Goal: Information Seeking & Learning: Learn about a topic

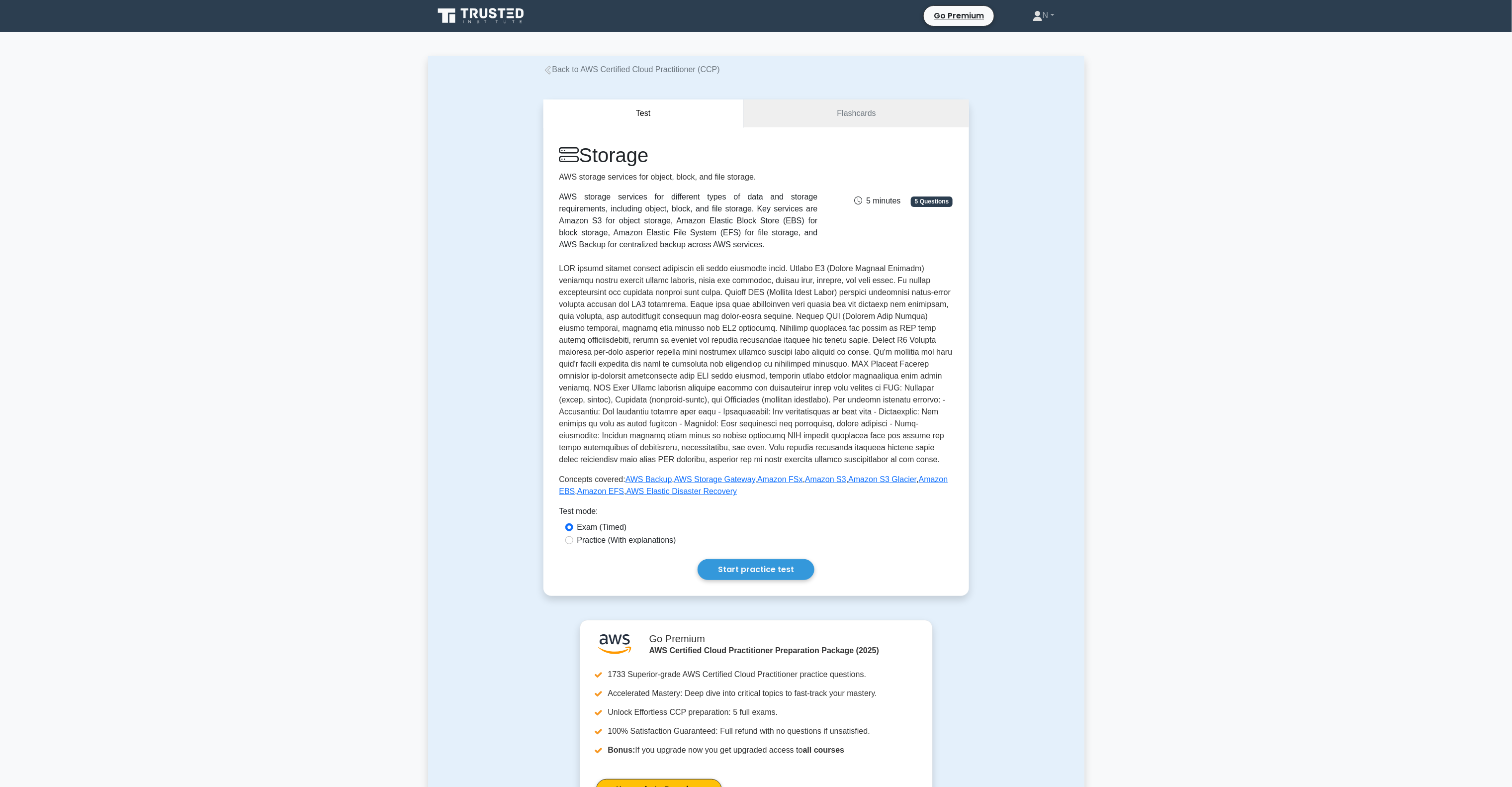
click at [636, 59] on div "Back to AWS Certified Cloud Practitioner (CCP) Test Flashcards Storage AWS stor…" at bounding box center [756, 499] width 657 height 888
click at [632, 67] on link "Back to AWS Certified Cloud Practitioner (CCP)" at bounding box center [632, 70] width 177 height 8
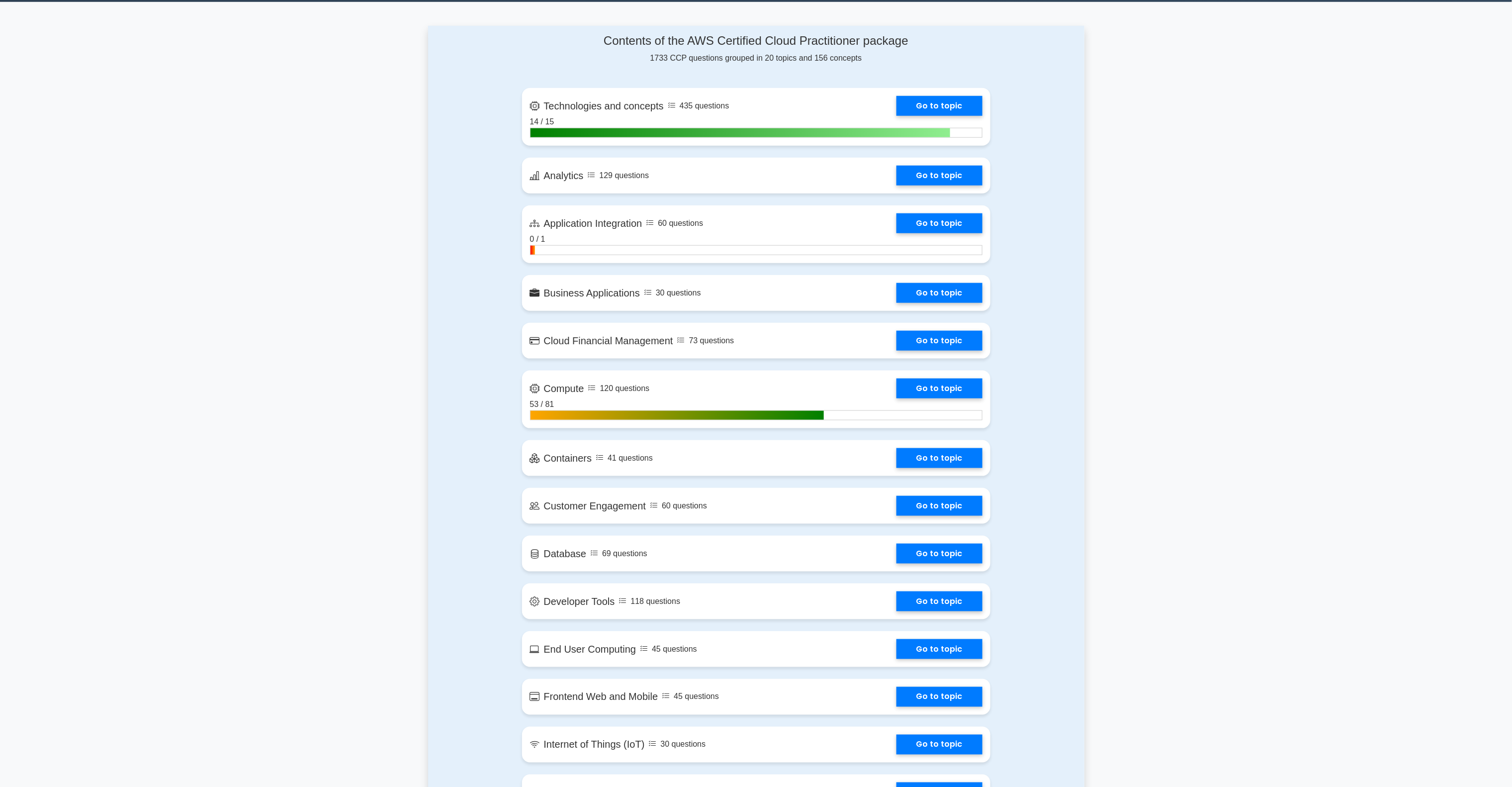
scroll to position [597, 0]
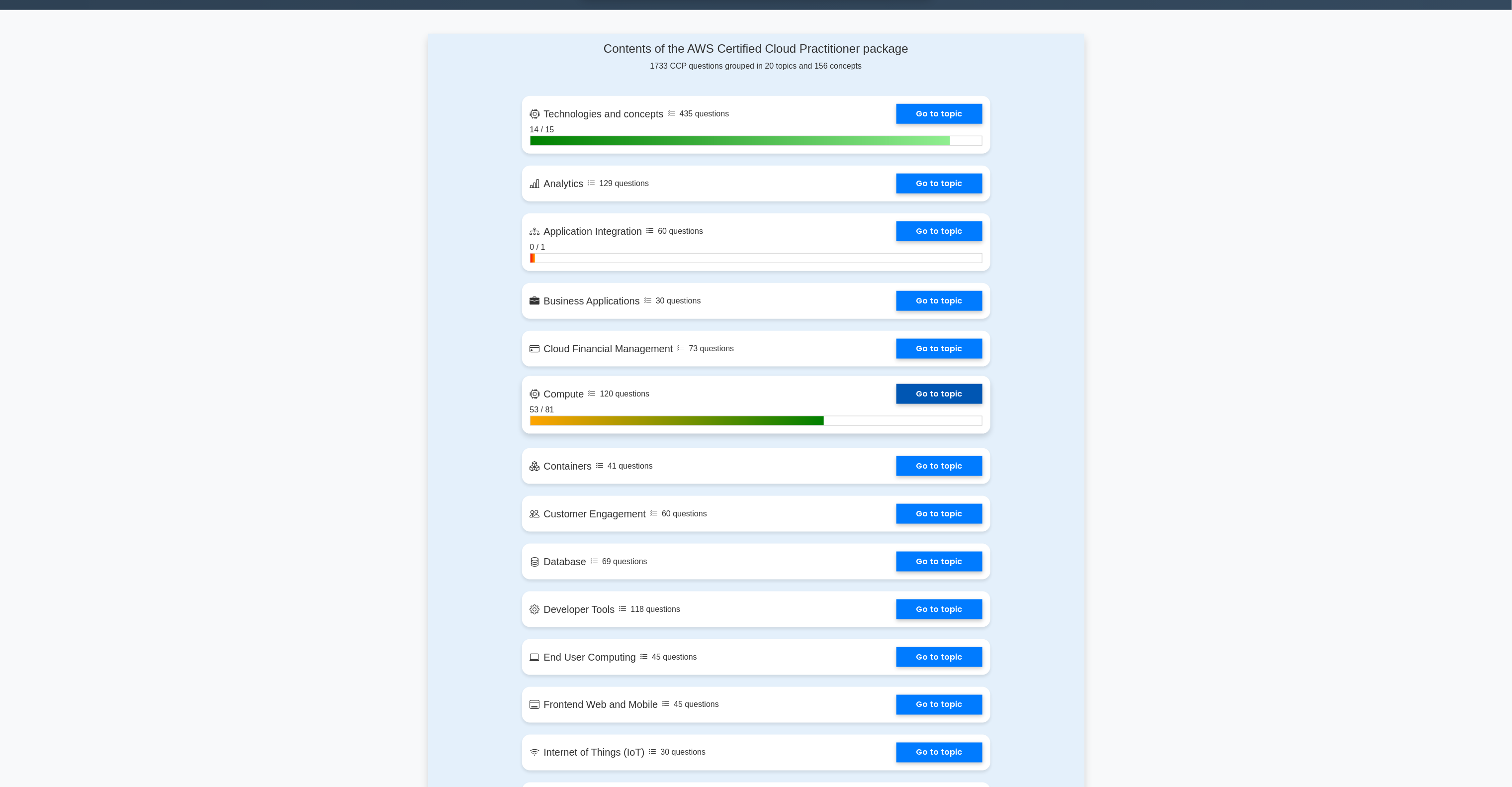
click at [896, 391] on link "Go to topic" at bounding box center [939, 394] width 86 height 20
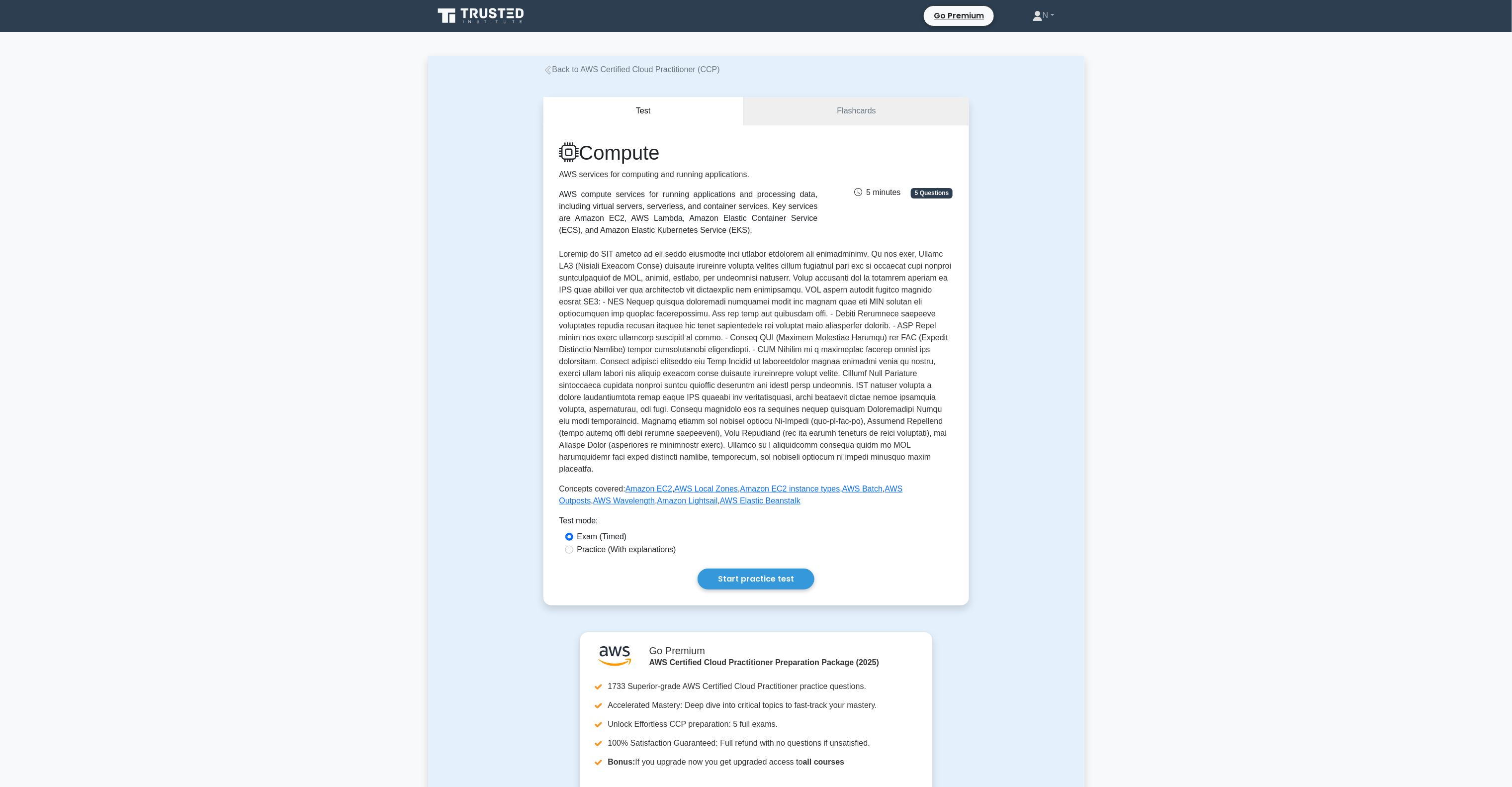
click at [876, 108] on link "Flashcards" at bounding box center [855, 111] width 225 height 28
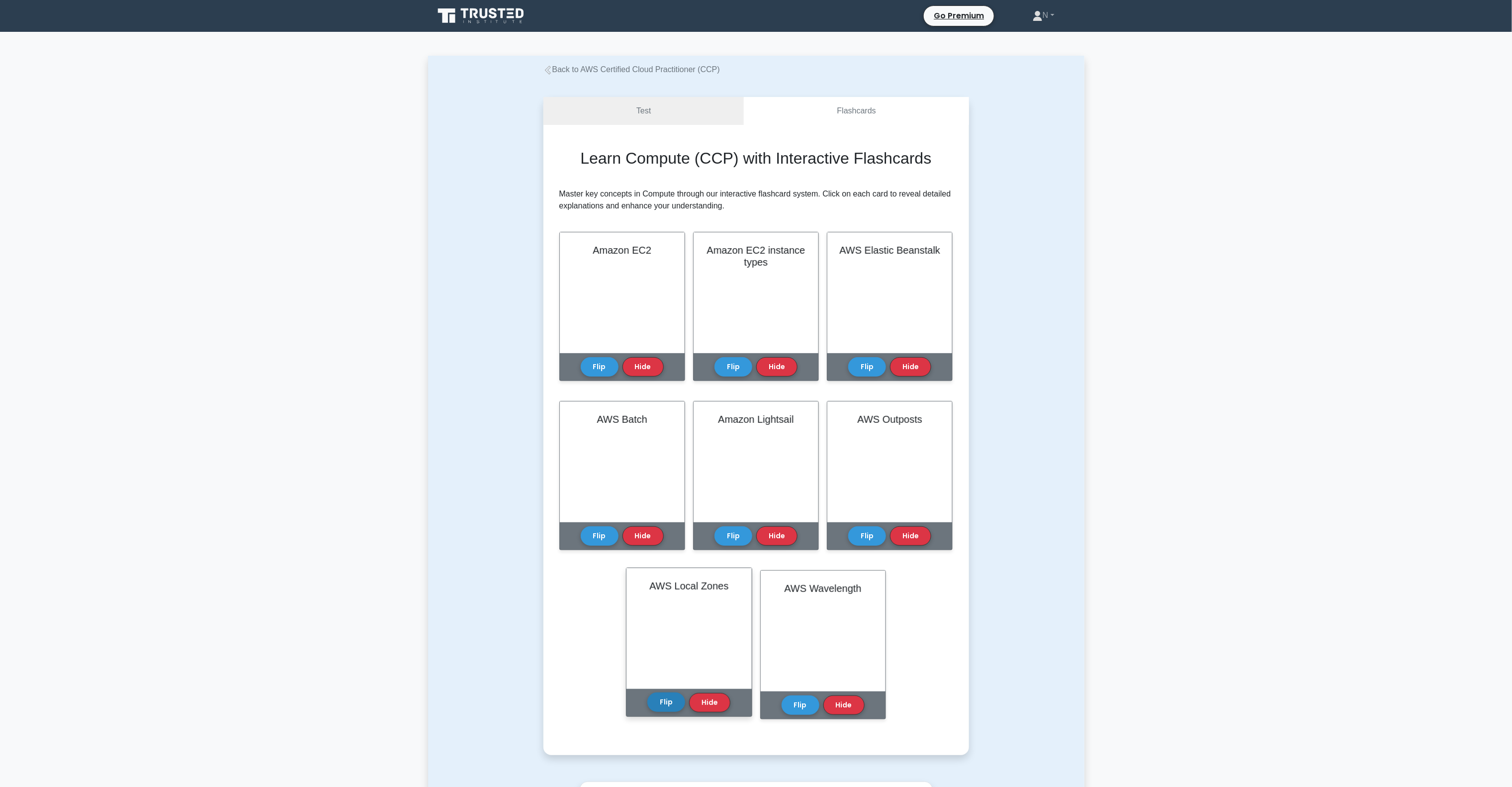
click at [664, 705] on button "Flip" at bounding box center [666, 702] width 38 height 19
click at [674, 707] on button "Flip" at bounding box center [666, 702] width 38 height 19
click at [662, 709] on button "Flip" at bounding box center [666, 702] width 38 height 19
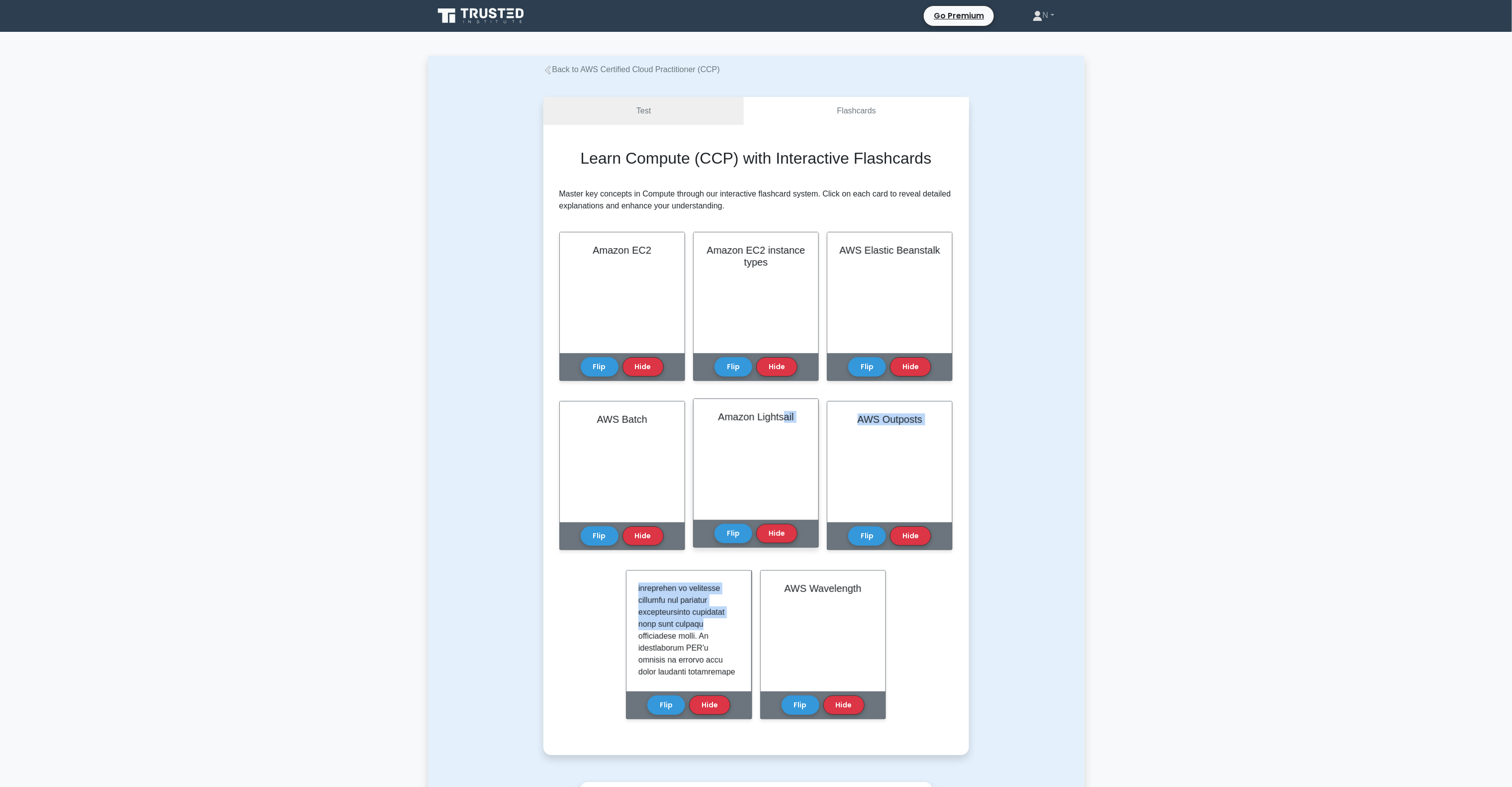
drag, startPoint x: 732, startPoint y: 625, endPoint x: 785, endPoint y: 513, distance: 123.9
click at [785, 513] on div "Learn Compute (CCP) with Interactive Flashcards Master key concepts in Compute …" at bounding box center [756, 440] width 394 height 582
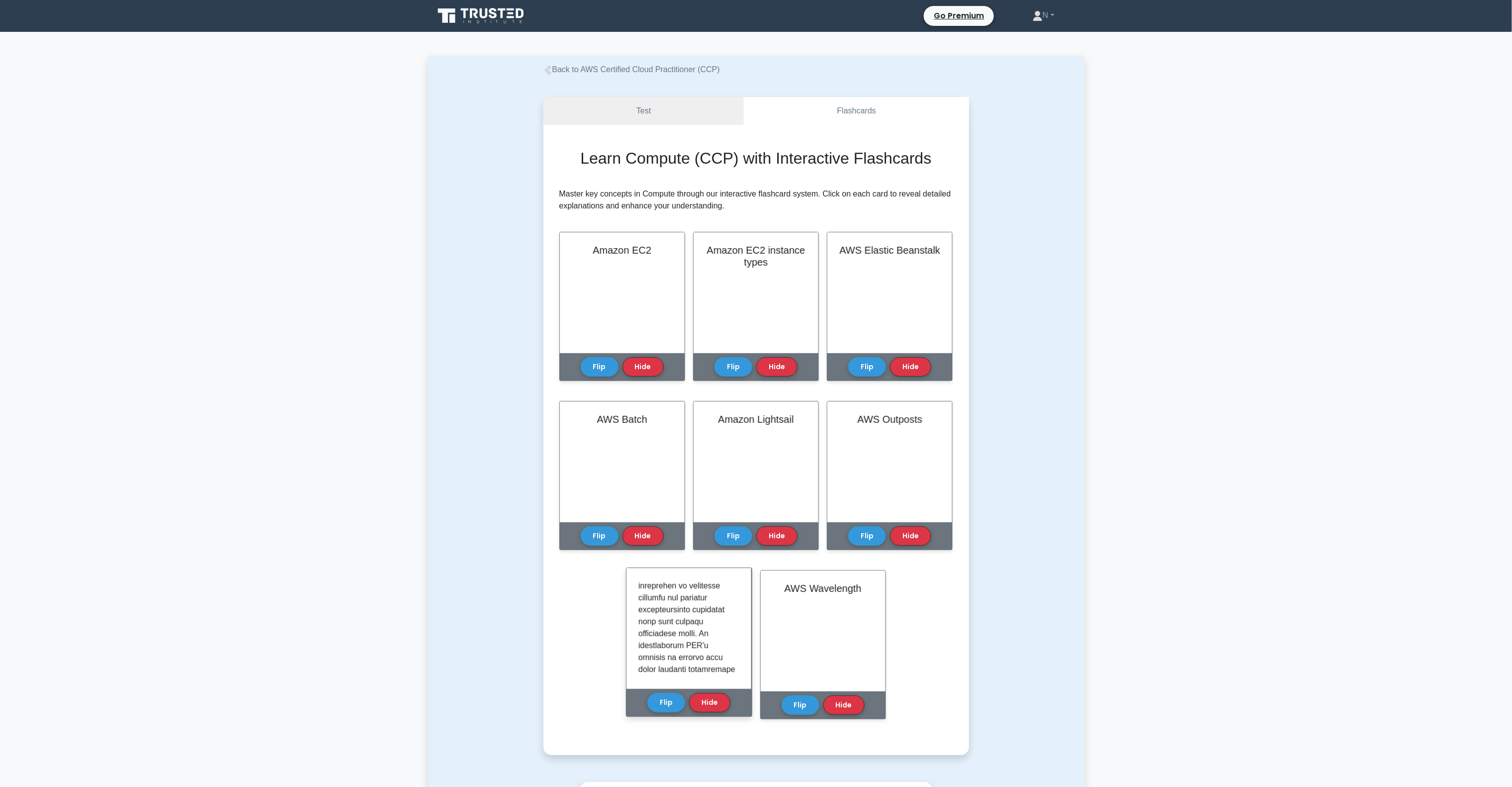
click at [666, 652] on p at bounding box center [686, 651] width 97 height 1290
click at [653, 698] on button "Flip" at bounding box center [666, 702] width 38 height 19
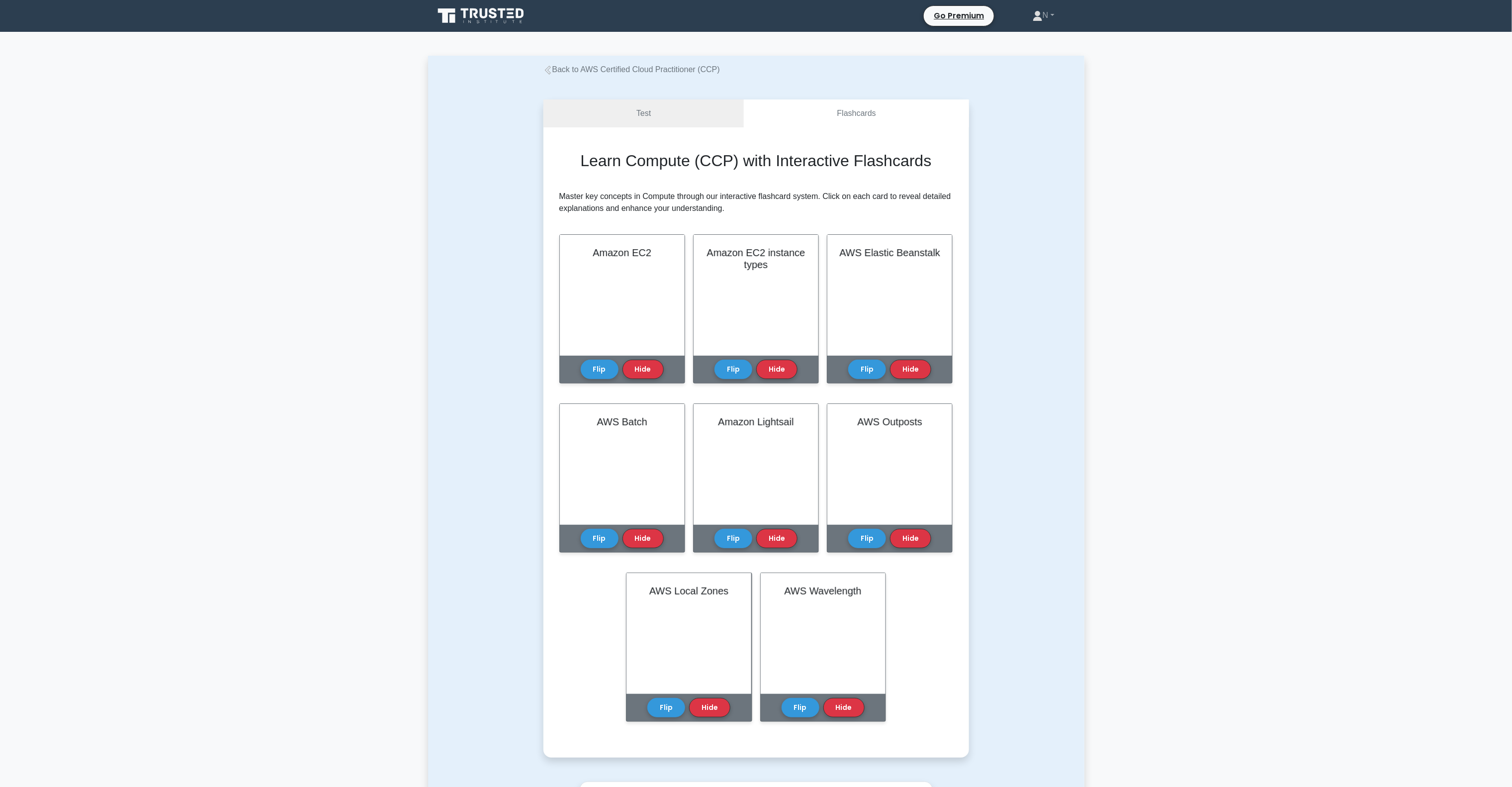
click at [1157, 281] on main "Back to AWS Certified Cloud Practitioner (CCP) Test Flashcards Learn Compute (C…" at bounding box center [756, 578] width 1512 height 1094
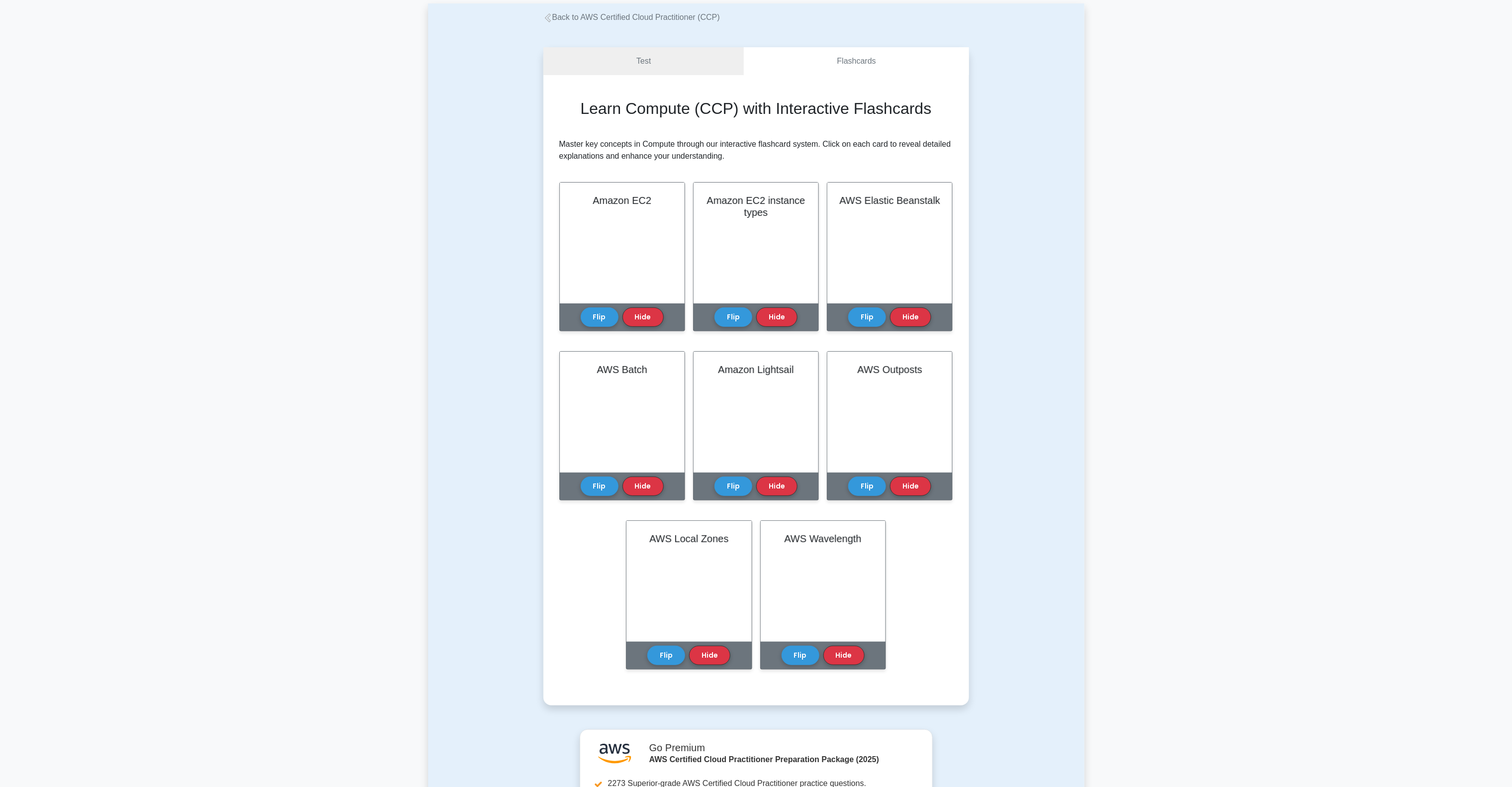
scroll to position [450, 0]
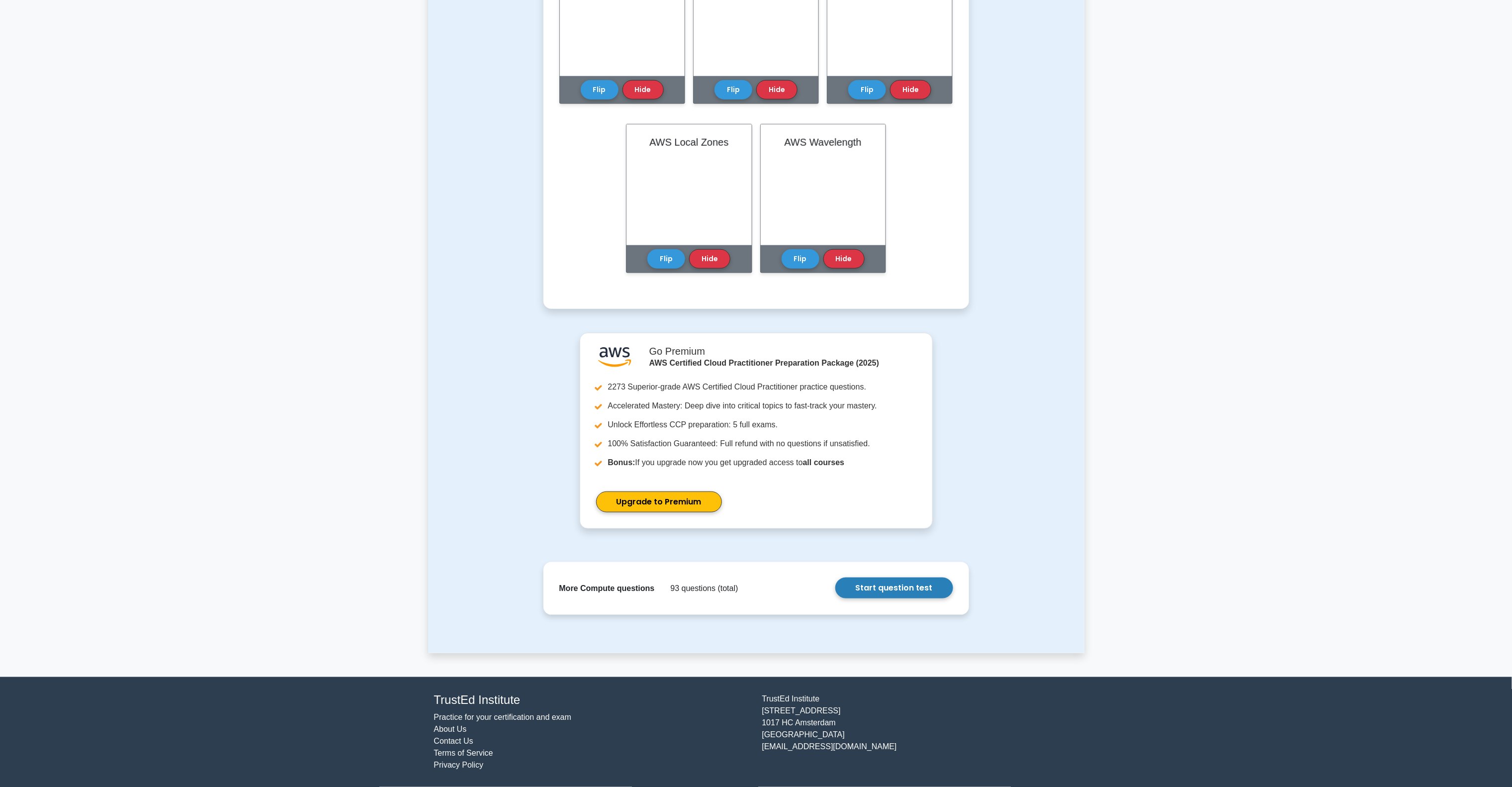
click at [893, 587] on link "Start question test" at bounding box center [894, 587] width 118 height 21
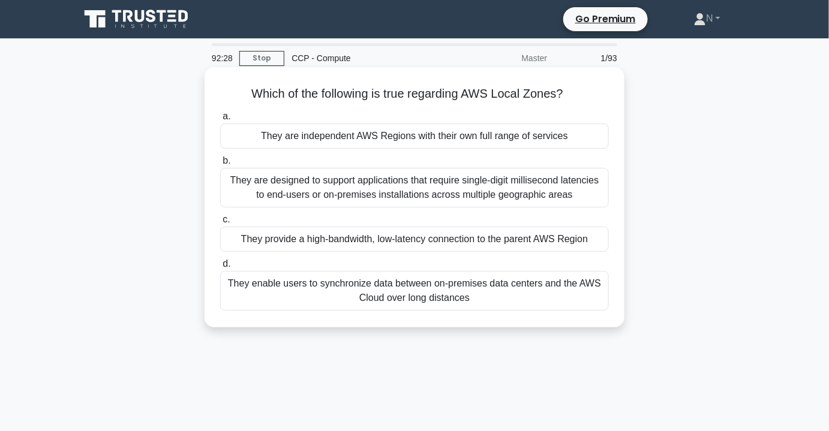
click at [433, 245] on div "They provide a high-bandwidth, low-latency connection to the parent AWS Region" at bounding box center [414, 239] width 389 height 25
click at [220, 224] on input "c. They provide a high-bandwidth, low-latency connection to the parent AWS Regi…" at bounding box center [220, 220] width 0 height 8
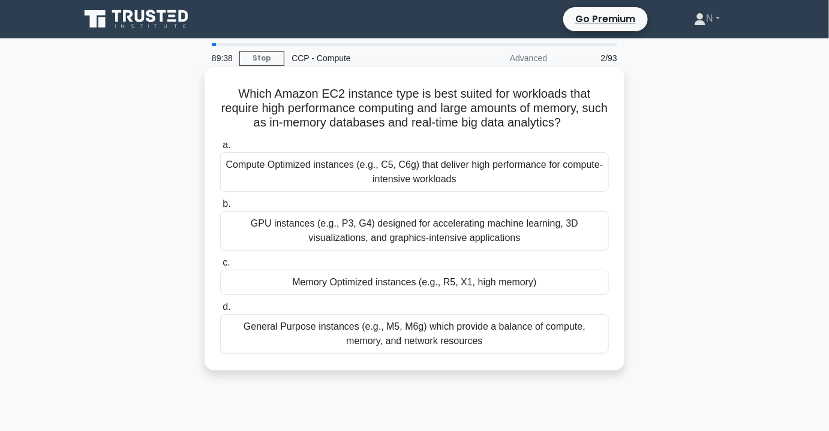
click at [447, 281] on div "Memory Optimized instances (e.g., R5, X1, high memory)" at bounding box center [414, 282] width 389 height 25
click at [220, 267] on input "c. Memory Optimized instances (e.g., R5, X1, high memory)" at bounding box center [220, 263] width 0 height 8
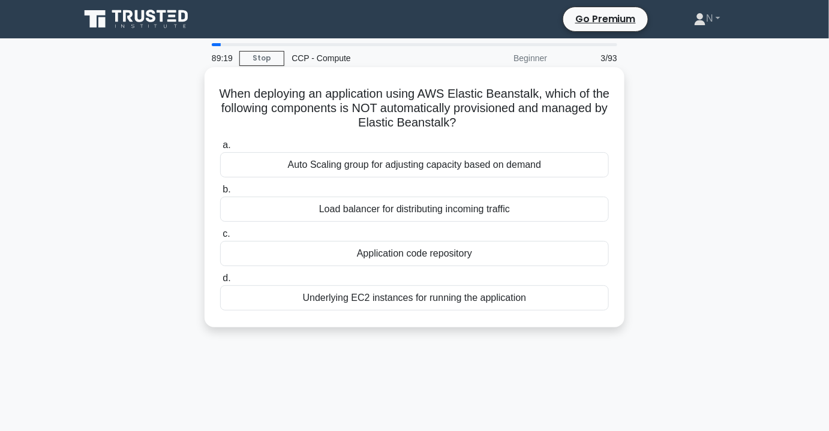
click at [444, 253] on div "Application code repository" at bounding box center [414, 253] width 389 height 25
click at [220, 238] on input "c. Application code repository" at bounding box center [220, 234] width 0 height 8
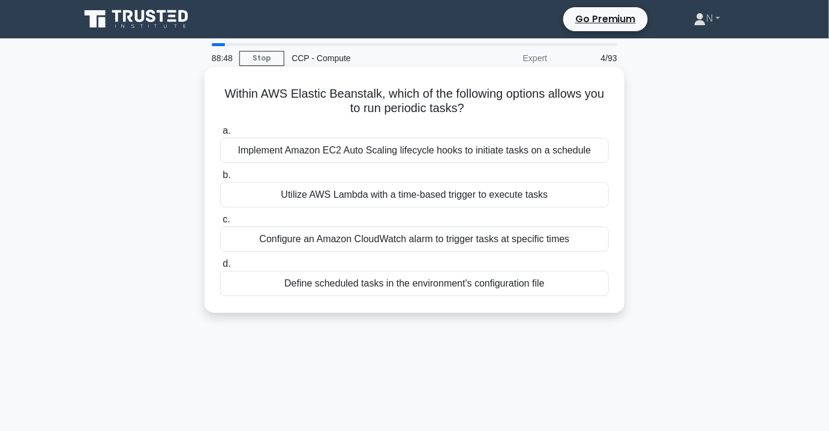
click at [477, 198] on div "Utilize AWS Lambda with a time-based trigger to execute tasks" at bounding box center [414, 194] width 389 height 25
click at [220, 179] on input "b. Utilize AWS Lambda with a time-based trigger to execute tasks" at bounding box center [220, 176] width 0 height 8
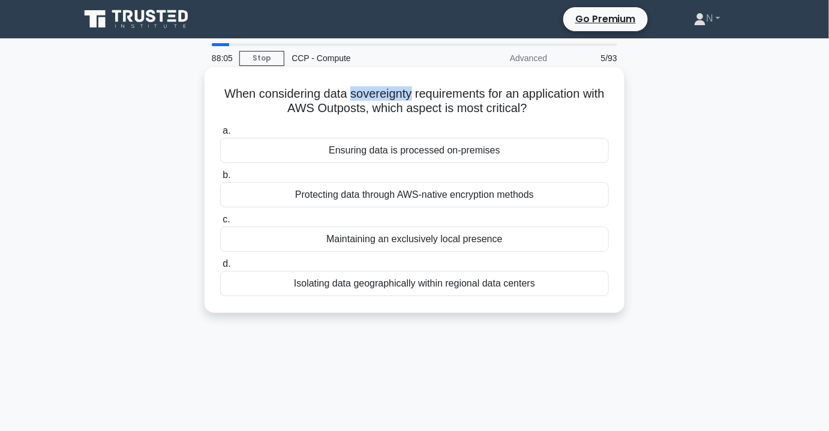
drag, startPoint x: 360, startPoint y: 95, endPoint x: 424, endPoint y: 89, distance: 63.9
click at [424, 89] on h5 "When considering data sovereignty requirements for an application with AWS Outp…" at bounding box center [414, 101] width 391 height 30
copy h5 "sovereignty"
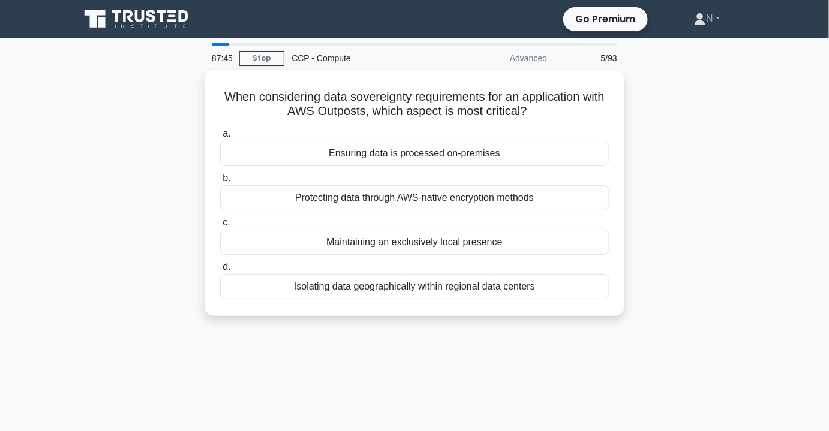
click at [674, 110] on div "When considering data sovereignty requirements for an application with AWS Outp…" at bounding box center [415, 200] width 684 height 260
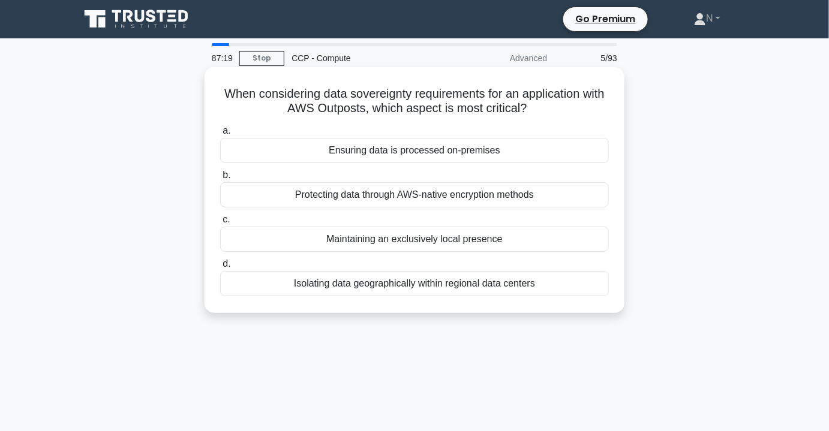
click at [471, 243] on div "Maintaining an exclusively local presence" at bounding box center [414, 239] width 389 height 25
click at [220, 224] on input "c. Maintaining an exclusively local presence" at bounding box center [220, 220] width 0 height 8
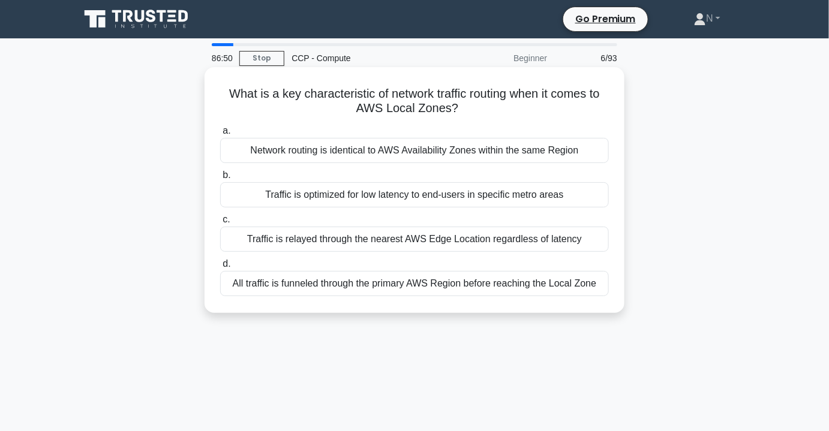
click at [426, 195] on div "Traffic is optimized for low latency to end-users in specific metro areas" at bounding box center [414, 194] width 389 height 25
click at [220, 179] on input "b. Traffic is optimized for low latency to end-users in specific metro areas" at bounding box center [220, 176] width 0 height 8
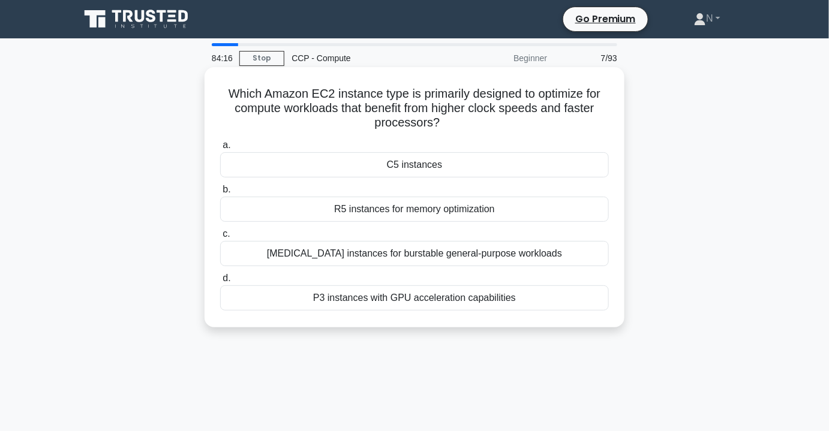
drag, startPoint x: 223, startPoint y: 95, endPoint x: 546, endPoint y: 302, distance: 384.2
click at [546, 302] on div "Which Amazon EC2 instance type is primarily designed to optimize for compute wo…" at bounding box center [414, 197] width 410 height 251
copy div "Which Amazon EC2 instance type is primarily designed to optimize for compute wo…"
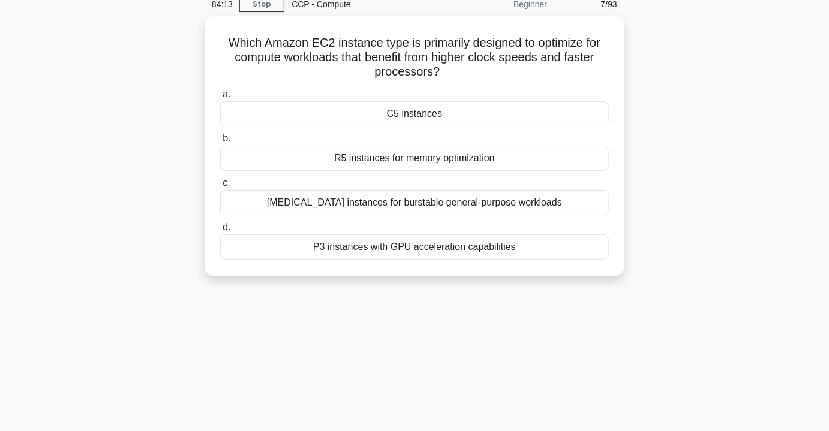
click at [641, 241] on div "Which Amazon EC2 instance type is primarily designed to optimize for compute wo…" at bounding box center [415, 153] width 684 height 275
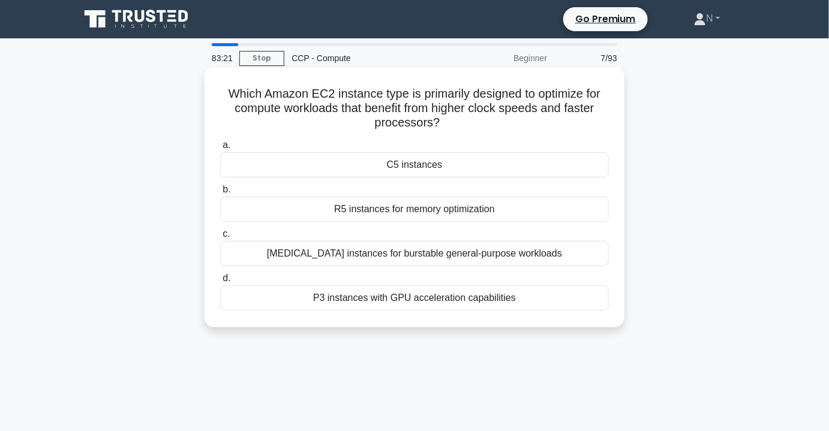
click at [409, 169] on div "C5 instances" at bounding box center [414, 164] width 389 height 25
click at [220, 149] on input "a. C5 instances" at bounding box center [220, 146] width 0 height 8
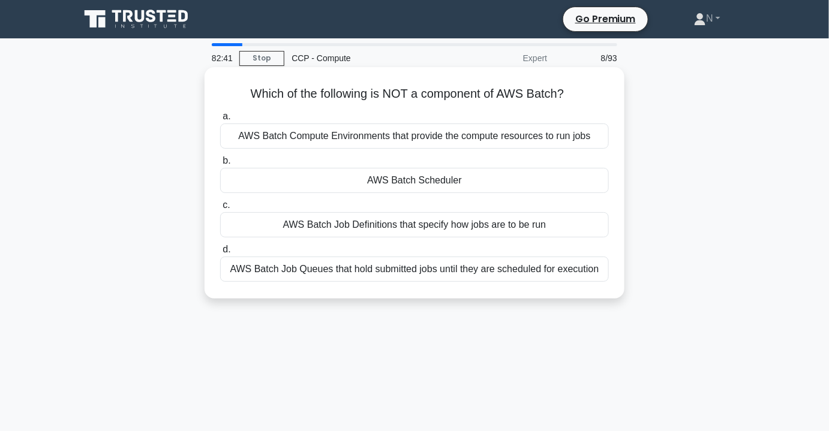
click at [468, 188] on div "AWS Batch Scheduler" at bounding box center [414, 180] width 389 height 25
click at [220, 165] on input "b. AWS Batch Scheduler" at bounding box center [220, 161] width 0 height 8
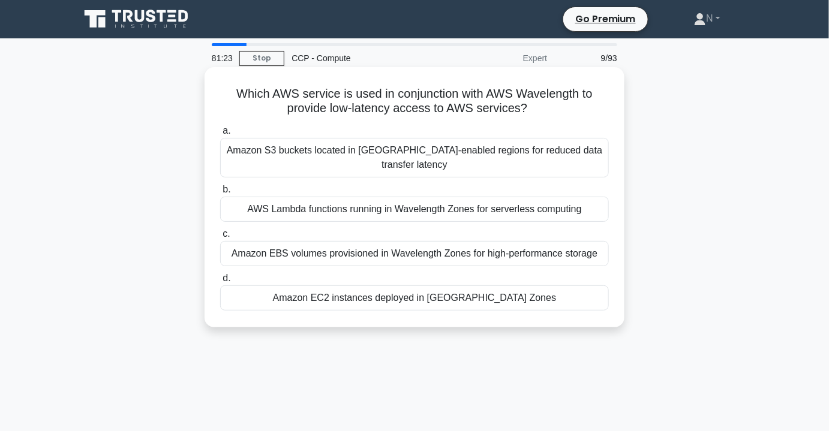
click at [498, 299] on div "Amazon EC2 instances deployed in Wavelength Zones" at bounding box center [414, 297] width 389 height 25
click at [220, 282] on input "d. Amazon EC2 instances deployed in Wavelength Zones" at bounding box center [220, 279] width 0 height 8
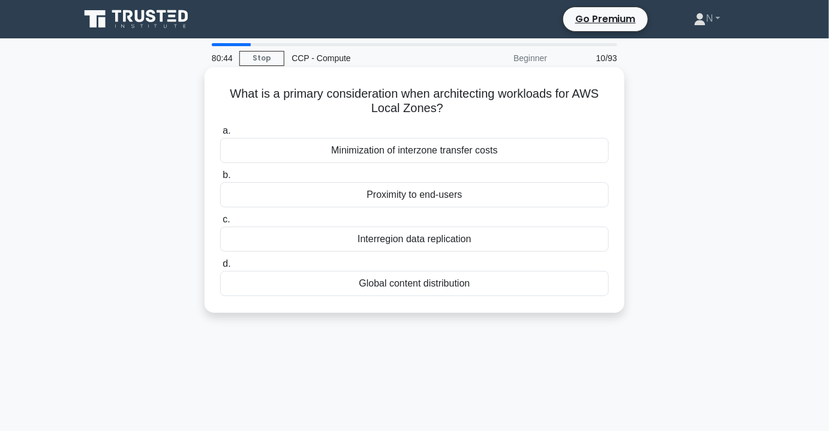
click at [449, 193] on div "Proximity to end-users" at bounding box center [414, 194] width 389 height 25
click at [220, 179] on input "b. Proximity to end-users" at bounding box center [220, 176] width 0 height 8
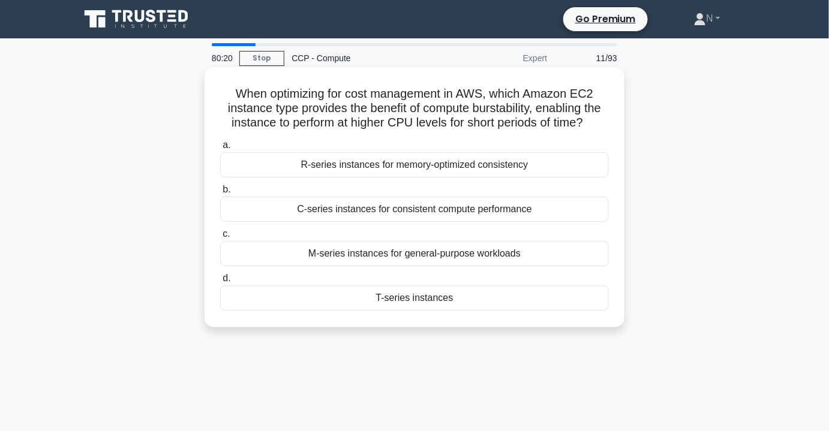
click at [399, 208] on div "C-series instances for consistent compute performance" at bounding box center [414, 209] width 389 height 25
click at [220, 194] on input "b. C-series instances for consistent compute performance" at bounding box center [220, 190] width 0 height 8
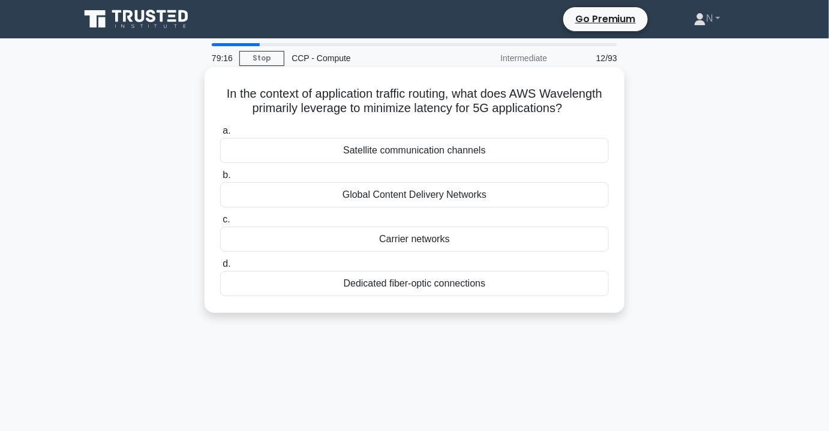
click at [485, 296] on div "Dedicated fiber-optic connections" at bounding box center [414, 283] width 389 height 25
click at [220, 268] on input "d. Dedicated fiber-optic connections" at bounding box center [220, 264] width 0 height 8
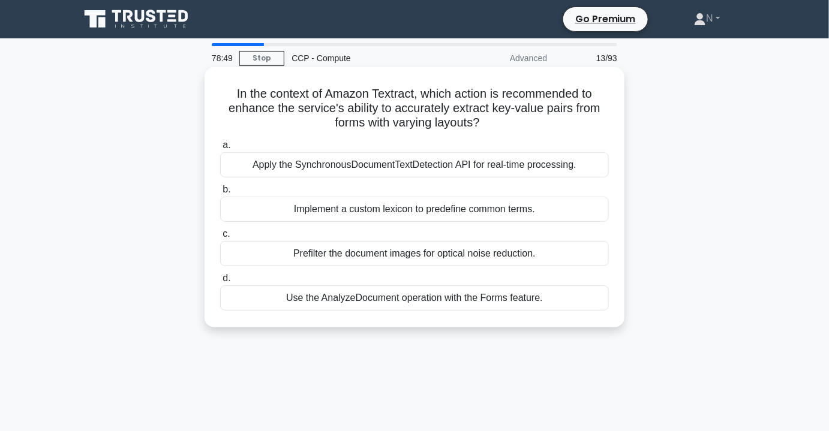
click at [471, 167] on div "Apply the SynchronousDocumentTextDetection API for real-time processing." at bounding box center [414, 164] width 389 height 25
click at [220, 149] on input "a. Apply the SynchronousDocumentTextDetection API for real-time processing." at bounding box center [220, 146] width 0 height 8
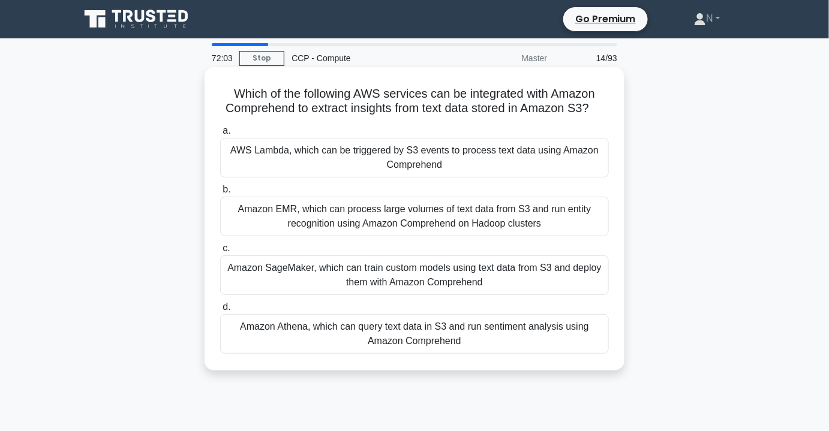
click at [447, 178] on div "AWS Lambda, which can be triggered by S3 events to process text data using Amaz…" at bounding box center [414, 158] width 389 height 40
click at [220, 135] on input "a. AWS Lambda, which can be triggered by S3 events to process text data using A…" at bounding box center [220, 131] width 0 height 8
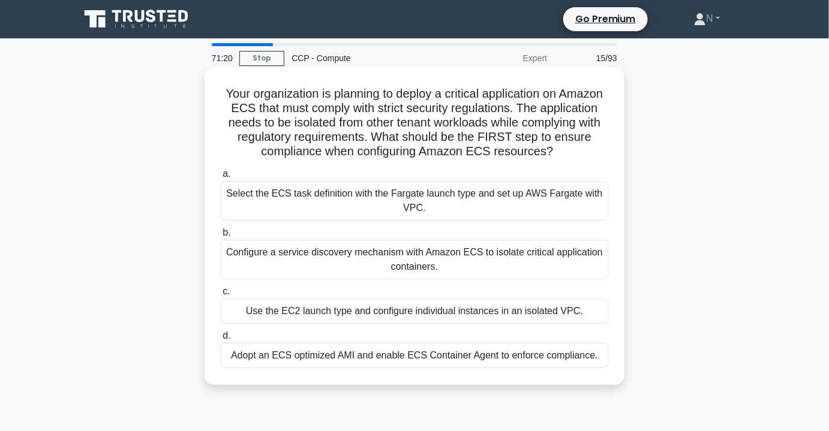
click at [417, 368] on div "Adopt an ECS optimized AMI and enable ECS Container Agent to enforce compliance." at bounding box center [414, 355] width 389 height 25
click at [220, 340] on input "d. Adopt an ECS optimized AMI and enable ECS Container Agent to enforce complia…" at bounding box center [220, 336] width 0 height 8
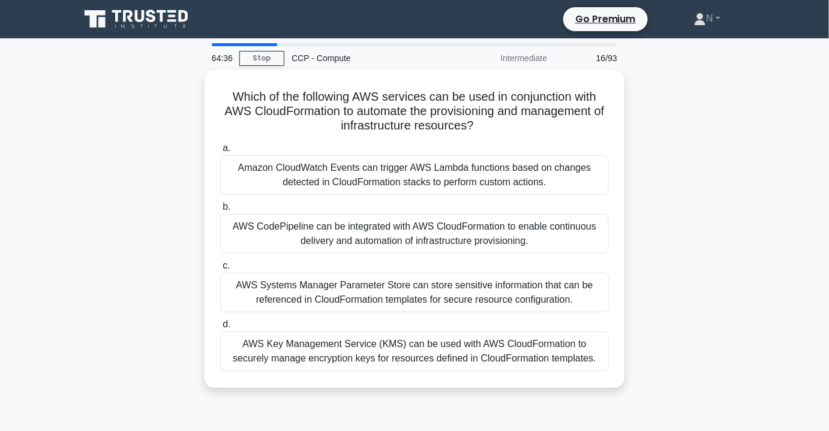
click at [807, 116] on main "64:36 Stop CCP - Compute Intermediate 16/93 Which of the following AWS services…" at bounding box center [414, 342] width 829 height 609
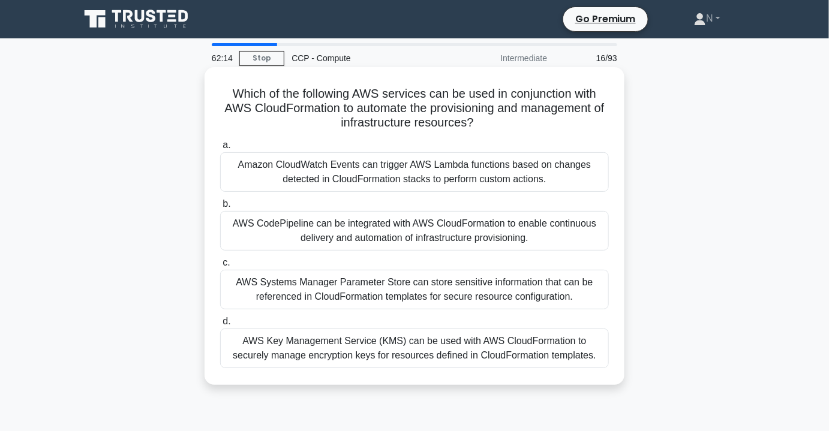
click at [465, 360] on div "AWS Key Management Service (KMS) can be used with AWS CloudFormation to securel…" at bounding box center [414, 349] width 389 height 40
click at [220, 326] on input "d. AWS Key Management Service (KMS) can be used with AWS CloudFormation to secu…" at bounding box center [220, 322] width 0 height 8
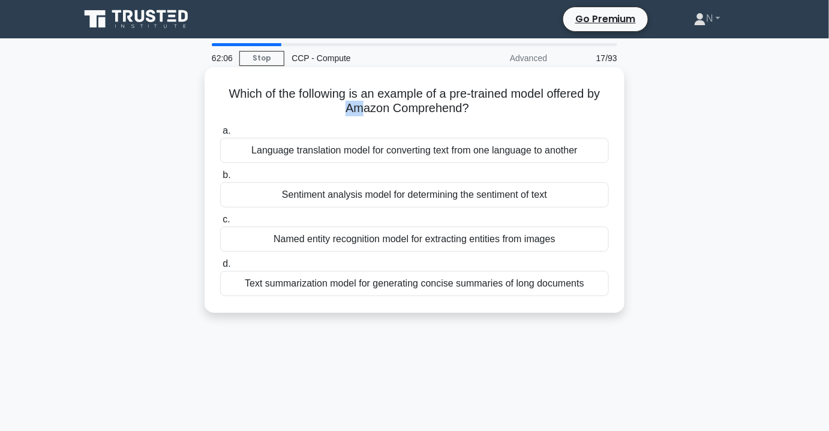
drag, startPoint x: 342, startPoint y: 109, endPoint x: 357, endPoint y: 109, distance: 15.0
click at [357, 109] on h5 "Which of the following is an example of a pre-trained model offered by Amazon C…" at bounding box center [414, 101] width 391 height 30
click at [390, 112] on h5 "Which of the following is an example of a pre-trained model offered by Amazon C…" at bounding box center [414, 101] width 391 height 30
drag, startPoint x: 392, startPoint y: 111, endPoint x: 462, endPoint y: 111, distance: 69.6
click at [462, 111] on h5 "Which of the following is an example of a pre-trained model offered by Amazon C…" at bounding box center [414, 101] width 391 height 30
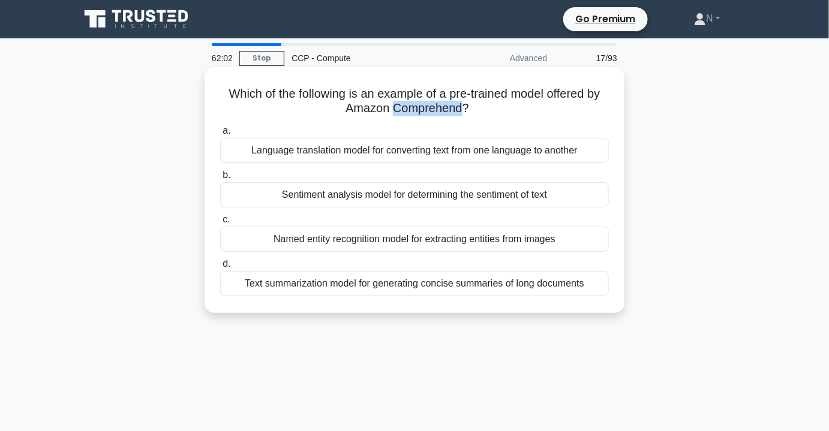
copy h5 "Comprehend"
click at [521, 115] on h5 "Which of the following is an example of a pre-trained model offered by Amazon C…" at bounding box center [414, 101] width 391 height 30
click at [441, 193] on div "Sentiment analysis model for determining the sentiment of text" at bounding box center [414, 194] width 389 height 25
click at [220, 179] on input "b. Sentiment analysis model for determining the sentiment of text" at bounding box center [220, 176] width 0 height 8
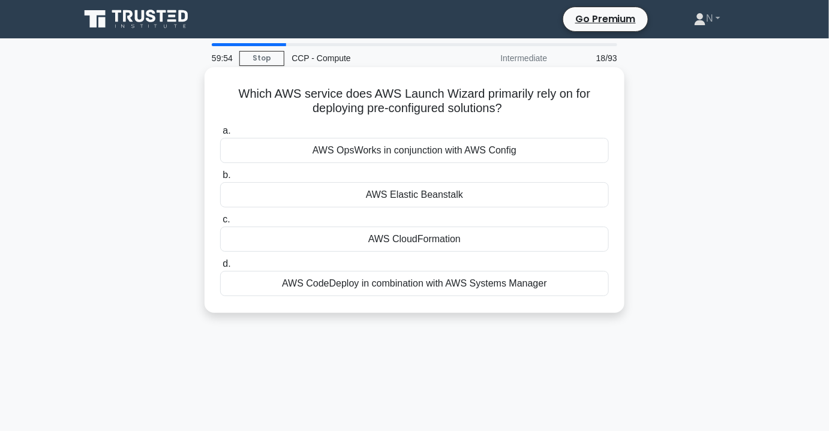
click at [401, 230] on div "AWS CloudFormation" at bounding box center [414, 239] width 389 height 25
click at [220, 224] on input "c. AWS CloudFormation" at bounding box center [220, 220] width 0 height 8
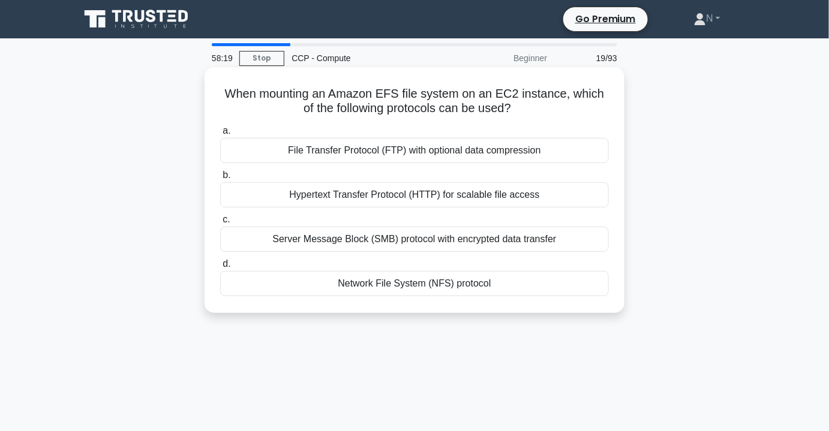
click at [392, 151] on div "File Transfer Protocol (FTP) with optional data compression" at bounding box center [414, 150] width 389 height 25
click at [220, 135] on input "a. File Transfer Protocol (FTP) with optional data compression" at bounding box center [220, 131] width 0 height 8
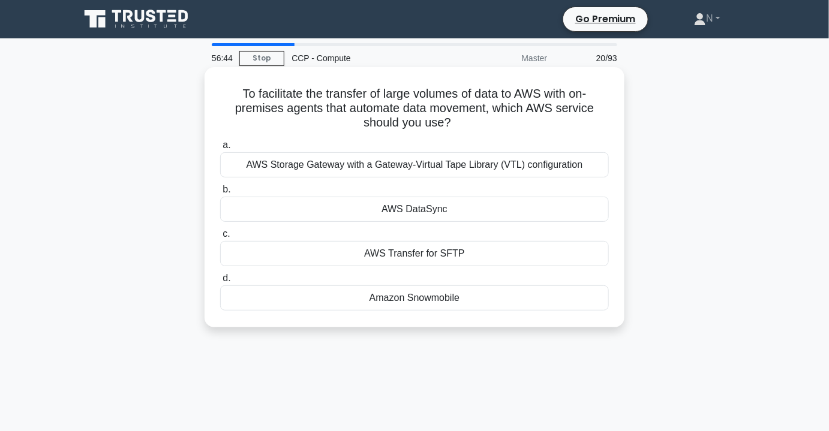
click at [426, 296] on div "Amazon Snowmobile" at bounding box center [414, 297] width 389 height 25
click at [220, 282] on input "d. Amazon Snowmobile" at bounding box center [220, 279] width 0 height 8
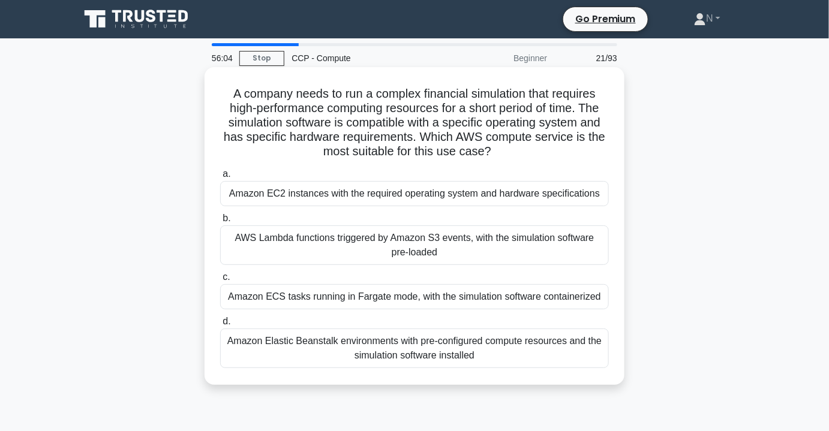
click at [480, 347] on div "Amazon Elastic Beanstalk environments with pre-configured compute resources and…" at bounding box center [414, 349] width 389 height 40
click at [220, 326] on input "d. Amazon Elastic Beanstalk environments with pre-configured compute resources …" at bounding box center [220, 322] width 0 height 8
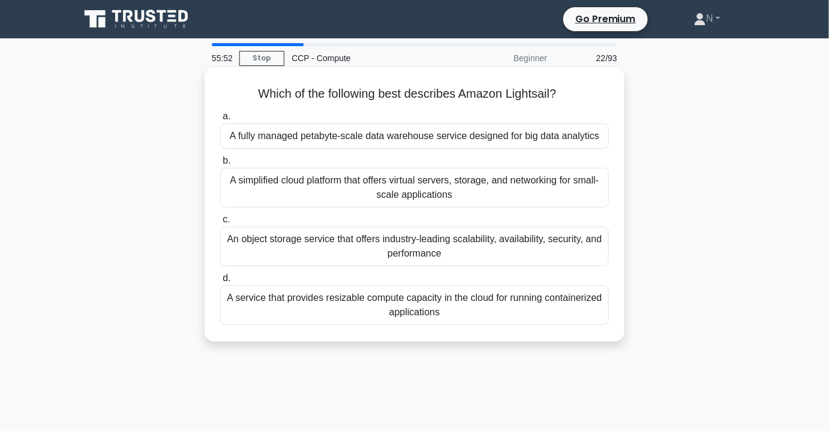
click at [534, 188] on div "A simplified cloud platform that offers virtual servers, storage, and networkin…" at bounding box center [414, 188] width 389 height 40
click at [220, 165] on input "b. A simplified cloud platform that offers virtual servers, storage, and networ…" at bounding box center [220, 161] width 0 height 8
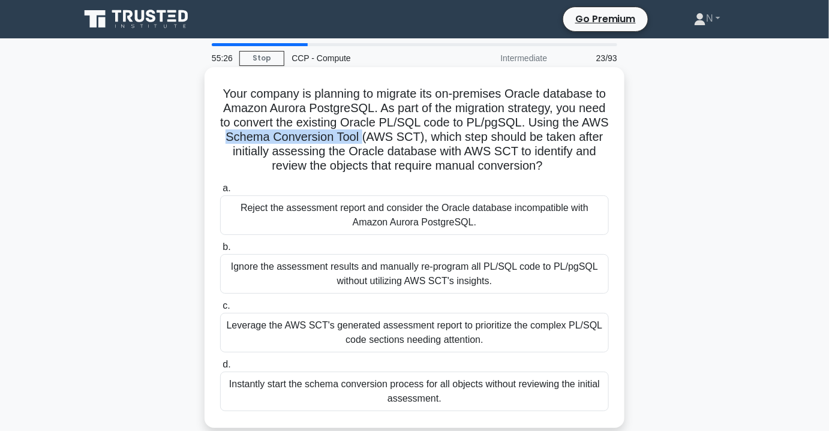
drag, startPoint x: 283, startPoint y: 136, endPoint x: 417, endPoint y: 134, distance: 134.4
click at [417, 134] on h5 "Your company is planning to migrate its on-premises Oracle database to Amazon A…" at bounding box center [414, 130] width 391 height 88
click at [414, 139] on h5 "Your company is planning to migrate its on-premises Oracle database to Amazon A…" at bounding box center [414, 130] width 391 height 88
drag, startPoint x: 414, startPoint y: 137, endPoint x: 281, endPoint y: 142, distance: 133.8
click at [281, 142] on h5 "Your company is planning to migrate its on-premises Oracle database to Amazon A…" at bounding box center [414, 130] width 391 height 88
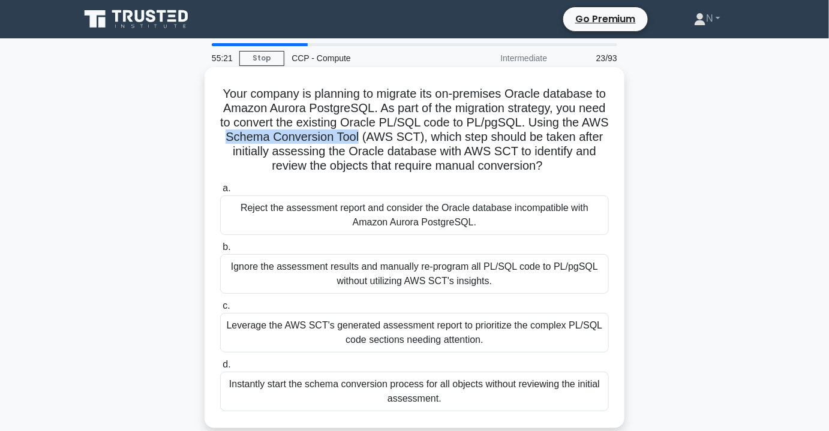
copy h5 "Schema Conversion Tool"
click at [474, 147] on h5 "Your company is planning to migrate its on-premises Oracle database to Amazon A…" at bounding box center [414, 130] width 391 height 88
click at [508, 338] on div "Leverage the AWS SCT's generated assessment report to prioritize the complex PL…" at bounding box center [414, 333] width 389 height 40
click at [220, 310] on input "c. Leverage the AWS SCT's generated assessment report to prioritize the complex…" at bounding box center [220, 306] width 0 height 8
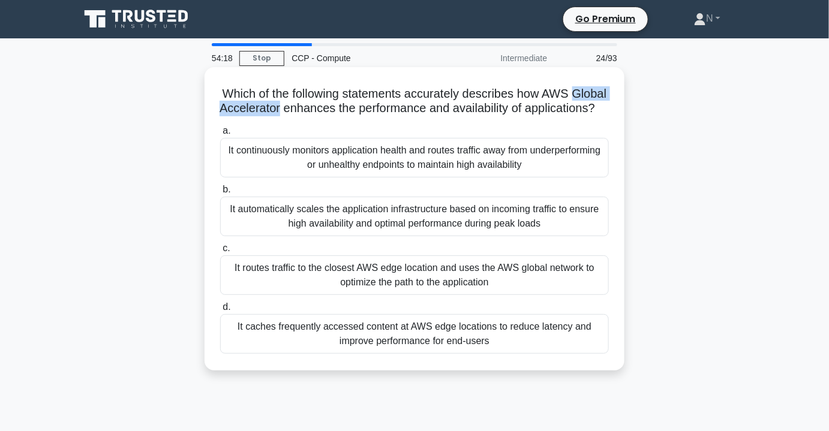
drag, startPoint x: 240, startPoint y: 109, endPoint x: 340, endPoint y: 114, distance: 100.3
click at [340, 114] on h5 "Which of the following statements accurately describes how AWS Global Accelerat…" at bounding box center [414, 101] width 391 height 30
copy h5 "Global Accelerator"
click at [401, 146] on label "a. It continuously monitors application health and routes traffic away from und…" at bounding box center [414, 151] width 389 height 54
click at [220, 135] on input "a. It continuously monitors application health and routes traffic away from und…" at bounding box center [220, 131] width 0 height 8
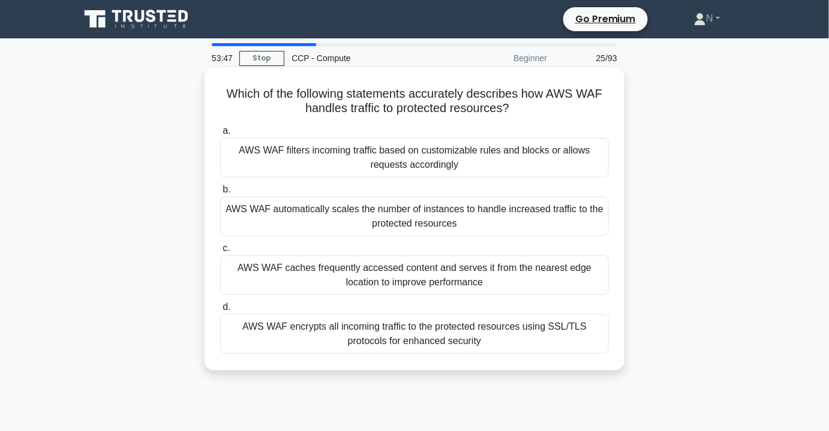
click at [470, 103] on h5 "Which of the following statements accurately describes how AWS WAF handles traf…" at bounding box center [414, 101] width 391 height 30
drag, startPoint x: 553, startPoint y: 98, endPoint x: 605, endPoint y: 92, distance: 51.9
click at [605, 92] on h5 "Which of the following statements accurately describes how AWS WAF handles traf…" at bounding box center [414, 101] width 391 height 30
copy h5 "AWS WAF"
click at [593, 103] on h5 "Which of the following statements accurately describes how AWS WAF handles traf…" at bounding box center [414, 101] width 391 height 30
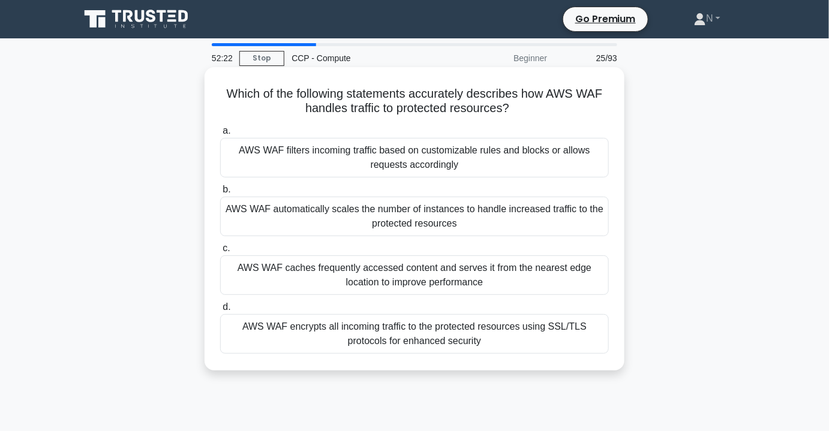
click at [387, 157] on div "AWS WAF filters incoming traffic based on customizable rules and blocks or allo…" at bounding box center [414, 158] width 389 height 40
click at [220, 135] on input "a. AWS WAF filters incoming traffic based on customizable rules and blocks or a…" at bounding box center [220, 131] width 0 height 8
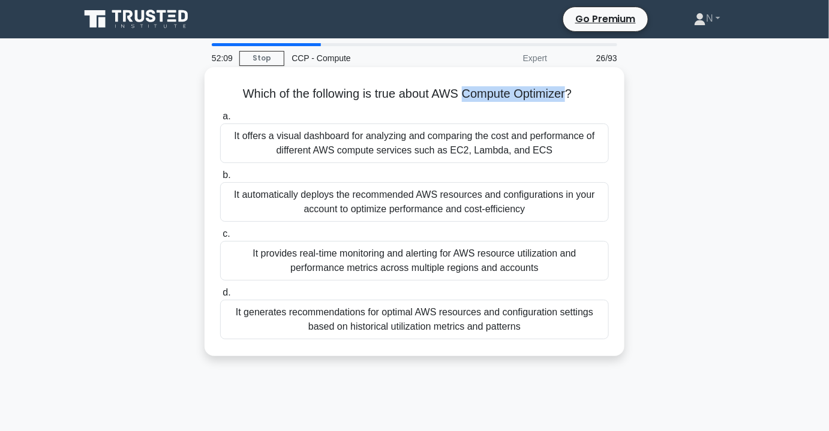
drag, startPoint x: 465, startPoint y: 95, endPoint x: 569, endPoint y: 94, distance: 103.8
click at [569, 94] on h5 "Which of the following is true about AWS Compute Optimizer? .spinner_0XTQ{trans…" at bounding box center [414, 94] width 391 height 16
copy h5 "Compute Optimizer"
click at [570, 95] on h5 "Which of the following is true about AWS Compute Optimizer? .spinner_0XTQ{trans…" at bounding box center [414, 94] width 391 height 16
click at [575, 100] on h5 "Which of the following is true about AWS Compute Optimizer? .spinner_0XTQ{trans…" at bounding box center [414, 94] width 391 height 16
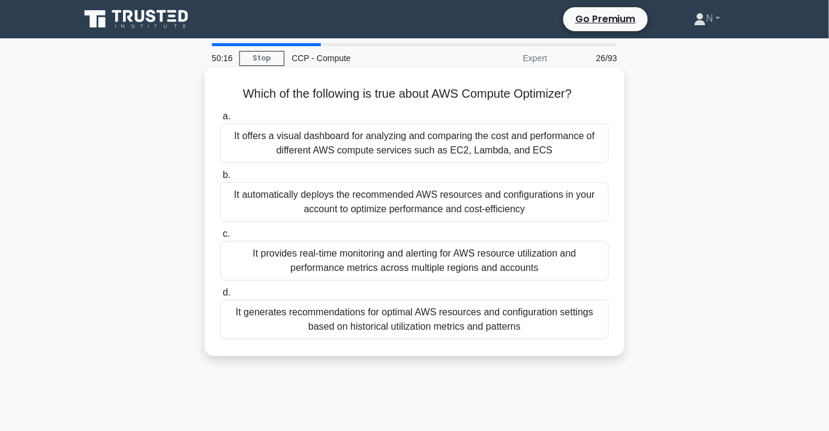
click at [358, 309] on div "It generates recommendations for optimal AWS resources and configuration settin…" at bounding box center [414, 320] width 389 height 40
click at [459, 325] on div "It generates recommendations for optimal AWS resources and configuration settin…" at bounding box center [414, 320] width 389 height 40
click at [220, 297] on input "d. It generates recommendations for optimal AWS resources and configuration set…" at bounding box center [220, 293] width 0 height 8
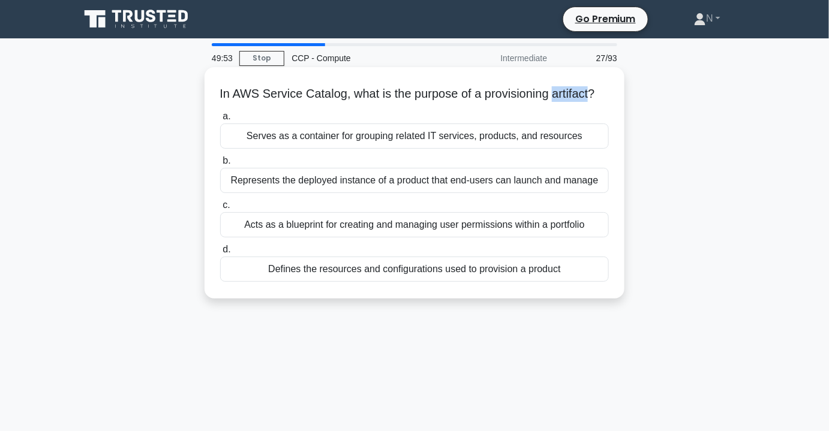
drag, startPoint x: 563, startPoint y: 97, endPoint x: 601, endPoint y: 97, distance: 38.4
click at [601, 97] on h5 "In AWS Service Catalog, what is the purpose of a provisioning artifact? .spinne…" at bounding box center [414, 94] width 391 height 16
copy h5 "artifact"
click at [587, 102] on h5 "In AWS Service Catalog, what is the purpose of a provisioning artifact? .spinne…" at bounding box center [414, 94] width 391 height 16
drag, startPoint x: 239, startPoint y: 95, endPoint x: 350, endPoint y: 97, distance: 111.0
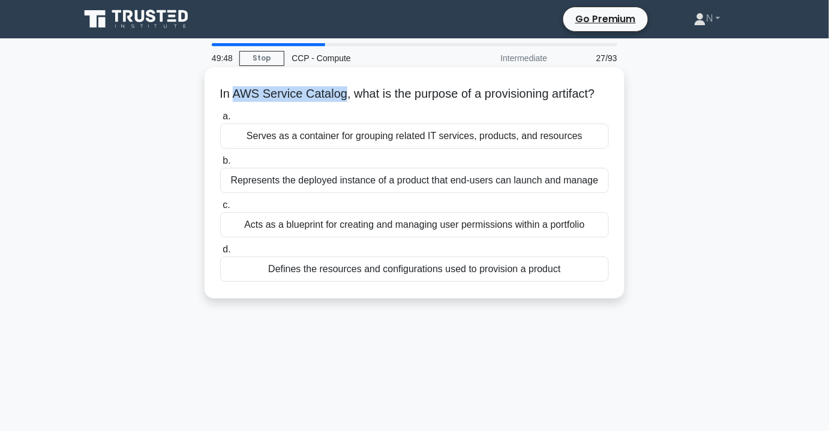
click at [350, 97] on h5 "In AWS Service Catalog, what is the purpose of a provisioning artifact? .spinne…" at bounding box center [414, 94] width 391 height 16
copy h5 "AWS Service Catalog"
click at [596, 119] on div "In AWS Service Catalog, what is the purpose of a provisioning artifact? .spinne…" at bounding box center [414, 183] width 410 height 222
click at [510, 238] on div "Acts as a blueprint for creating and managing user permissions within a portfol…" at bounding box center [414, 224] width 389 height 25
click at [220, 209] on input "c. Acts as a blueprint for creating and managing user permissions within a port…" at bounding box center [220, 206] width 0 height 8
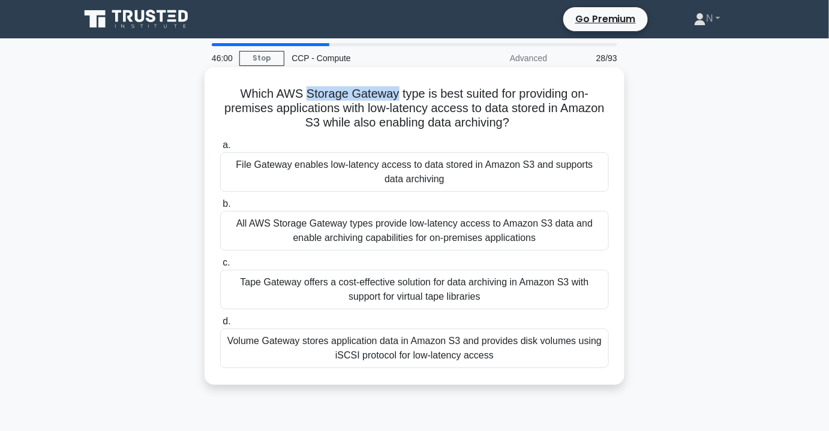
drag, startPoint x: 302, startPoint y: 96, endPoint x: 393, endPoint y: 95, distance: 91.8
click at [393, 95] on h5 "Which AWS Storage Gateway type is best suited for providing on-premises applica…" at bounding box center [414, 108] width 391 height 44
copy h5 "Storage Gateway"
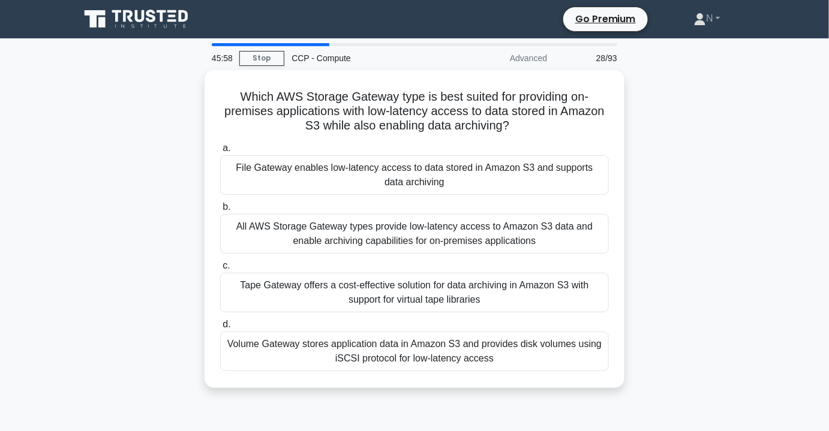
click at [668, 134] on div "Which AWS Storage Gateway type is best suited for providing on-premises applica…" at bounding box center [415, 236] width 684 height 332
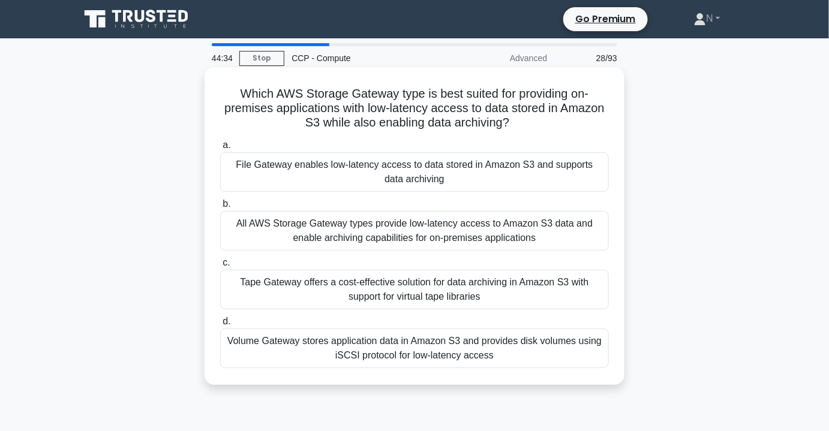
click at [461, 175] on div "File Gateway enables low-latency access to data stored in Amazon S3 and support…" at bounding box center [414, 172] width 389 height 40
click at [220, 149] on input "a. File Gateway enables low-latency access to data stored in Amazon S3 and supp…" at bounding box center [220, 146] width 0 height 8
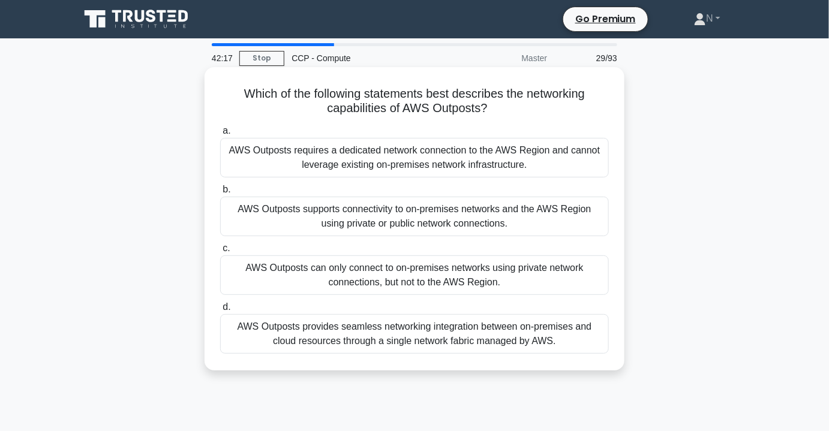
click at [483, 337] on div "AWS Outposts provides seamless networking integration between on-premises and c…" at bounding box center [414, 334] width 389 height 40
click at [220, 311] on input "d. AWS Outposts provides seamless networking integration between on-premises an…" at bounding box center [220, 307] width 0 height 8
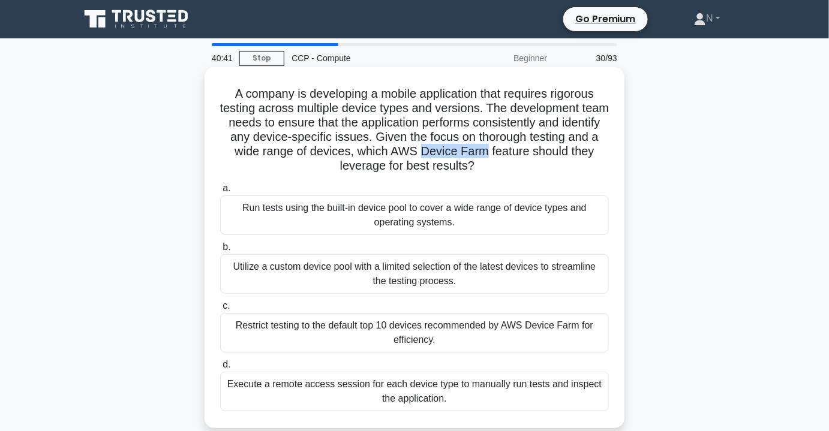
drag, startPoint x: 452, startPoint y: 151, endPoint x: 518, endPoint y: 158, distance: 66.4
click at [518, 158] on h5 "A company is developing a mobile application that requires rigorous testing acr…" at bounding box center [414, 130] width 391 height 88
click at [497, 209] on div "Run tests using the built-in device pool to cover a wide range of device types …" at bounding box center [414, 216] width 389 height 40
click at [220, 193] on input "a. Run tests using the built-in device pool to cover a wide range of device typ…" at bounding box center [220, 189] width 0 height 8
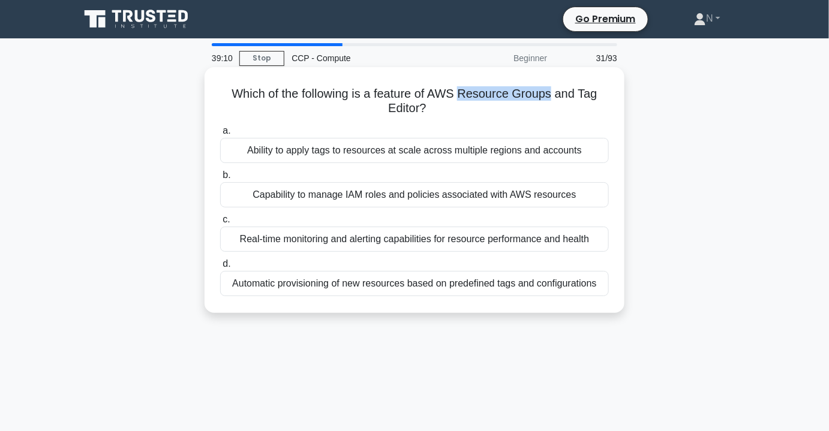
drag, startPoint x: 464, startPoint y: 94, endPoint x: 553, endPoint y: 94, distance: 89.4
click at [553, 94] on h5 "Which of the following is a feature of AWS Resource Groups and Tag Editor? .spi…" at bounding box center [414, 101] width 391 height 30
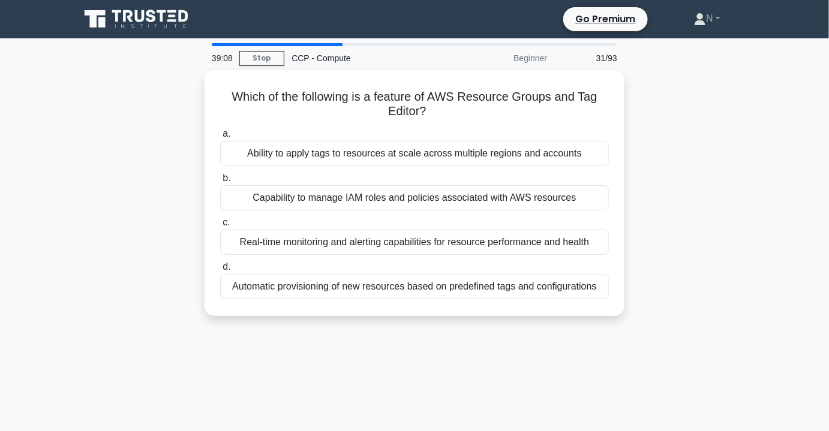
click at [673, 118] on div "Which of the following is a feature of AWS Resource Groups and Tag Editor? .spi…" at bounding box center [415, 200] width 684 height 260
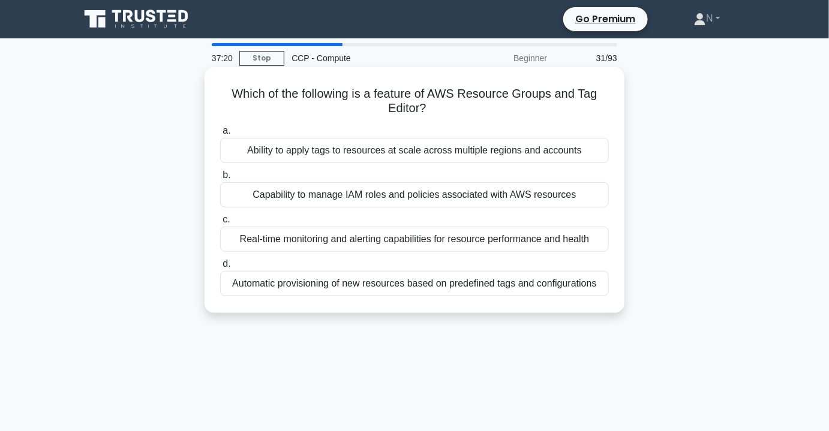
click at [533, 146] on div "Ability to apply tags to resources at scale across multiple regions and accounts" at bounding box center [414, 150] width 389 height 25
click at [220, 135] on input "a. Ability to apply tags to resources at scale across multiple regions and acco…" at bounding box center [220, 131] width 0 height 8
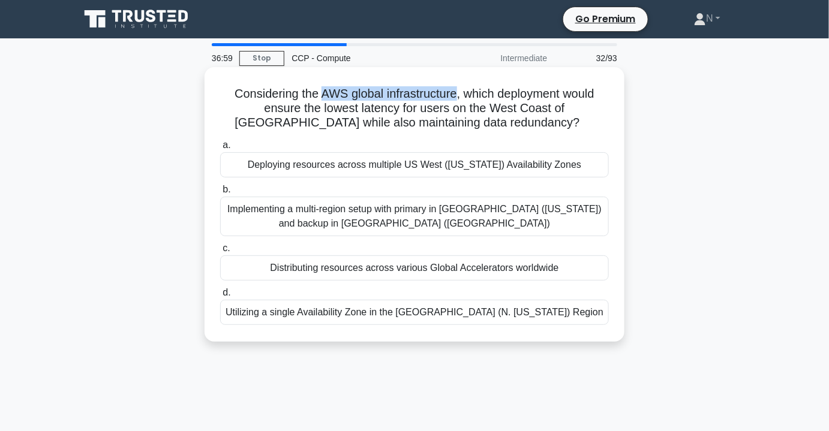
drag, startPoint x: 320, startPoint y: 94, endPoint x: 457, endPoint y: 94, distance: 137.3
click at [457, 94] on h5 "Considering the AWS global infrastructure, which deployment would ensure the lo…" at bounding box center [414, 108] width 391 height 44
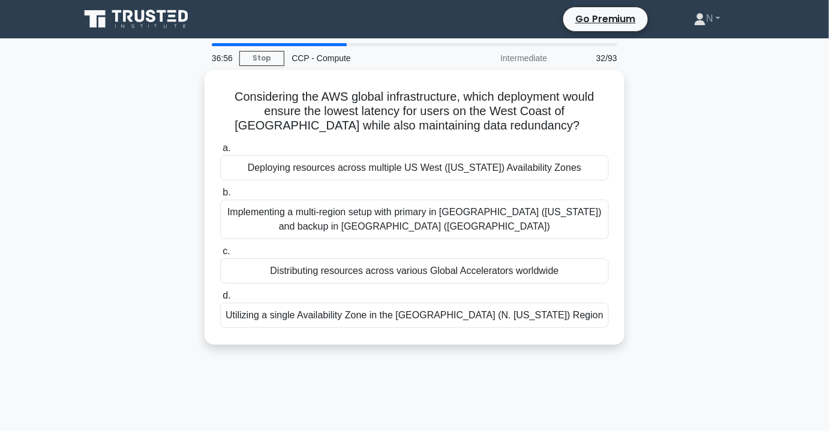
click at [625, 98] on div "Considering the AWS global infrastructure, which deployment would ensure the lo…" at bounding box center [415, 214] width 684 height 289
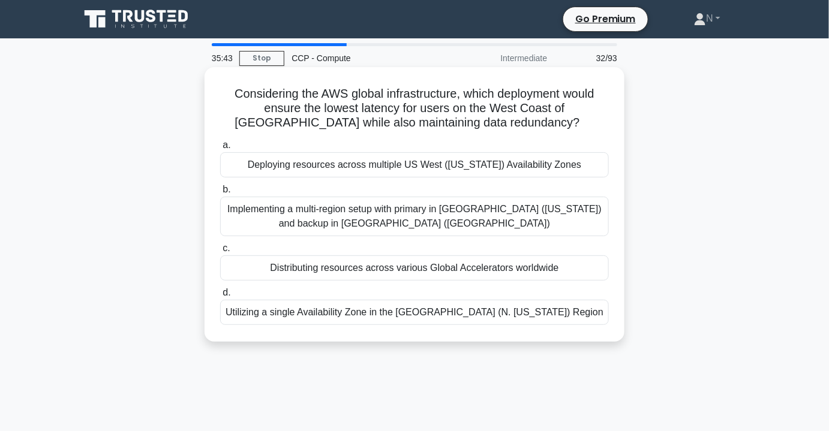
click at [495, 167] on div "Deploying resources across multiple US West (Oregon) Availability Zones" at bounding box center [414, 164] width 389 height 25
click at [220, 149] on input "a. Deploying resources across multiple US West (Oregon) Availability Zones" at bounding box center [220, 146] width 0 height 8
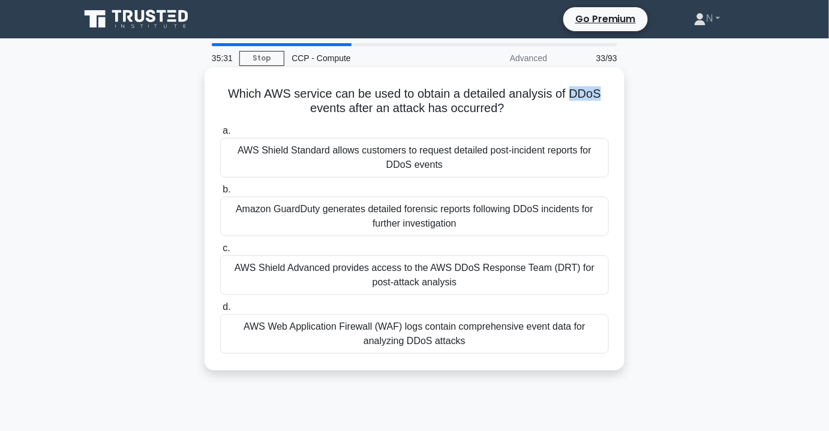
drag, startPoint x: 572, startPoint y: 94, endPoint x: 600, endPoint y: 91, distance: 28.3
click at [600, 91] on h5 "Which AWS service can be used to obtain a detailed analysis of DDoS events afte…" at bounding box center [414, 101] width 391 height 30
click at [509, 279] on div "AWS Shield Advanced provides access to the AWS DDoS Response Team (DRT) for pos…" at bounding box center [414, 276] width 389 height 40
click at [220, 253] on input "c. AWS Shield Advanced provides access to the AWS DDoS Response Team (DRT) for …" at bounding box center [220, 249] width 0 height 8
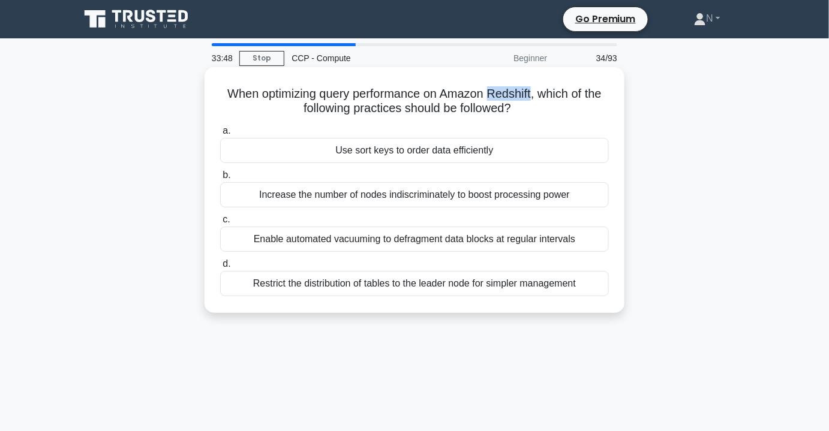
drag, startPoint x: 493, startPoint y: 93, endPoint x: 535, endPoint y: 91, distance: 42.1
click at [535, 91] on h5 "When optimizing query performance on Amazon Redshift, which of the following pr…" at bounding box center [414, 101] width 391 height 30
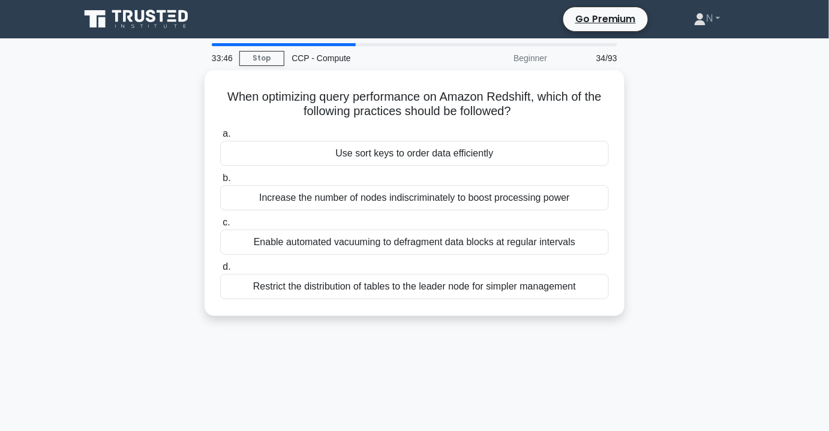
click at [667, 127] on div "When optimizing query performance on Amazon Redshift, which of the following pr…" at bounding box center [415, 200] width 684 height 260
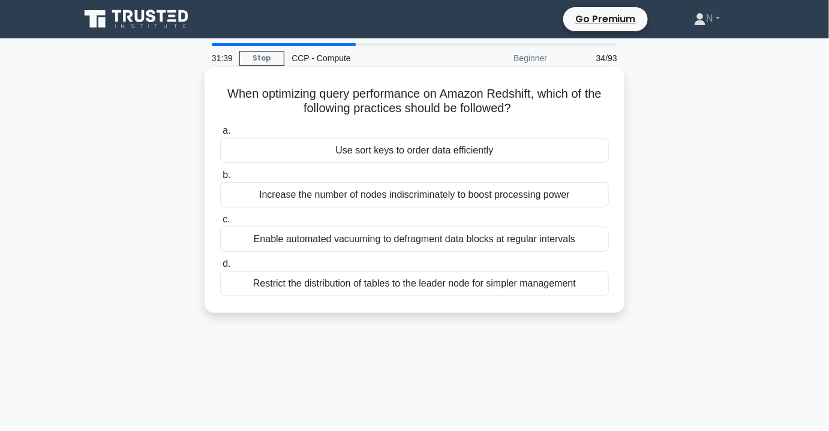
click at [476, 148] on div "Use sort keys to order data efficiently" at bounding box center [414, 150] width 389 height 25
click at [220, 135] on input "a. Use sort keys to order data efficiently" at bounding box center [220, 131] width 0 height 8
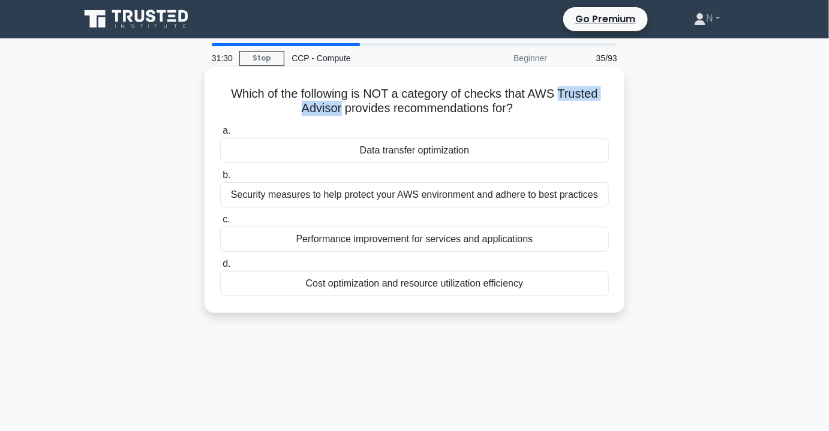
drag, startPoint x: 563, startPoint y: 91, endPoint x: 339, endPoint y: 112, distance: 224.7
click at [339, 112] on h5 "Which of the following is NOT a category of checks that AWS Trusted Advisor pro…" at bounding box center [414, 101] width 391 height 30
click at [450, 91] on h5 "Which of the following is NOT a category of checks that AWS Trusted Advisor pro…" at bounding box center [414, 101] width 391 height 30
click at [404, 151] on div "Data transfer optimization" at bounding box center [414, 150] width 389 height 25
click at [220, 135] on input "a. Data transfer optimization" at bounding box center [220, 131] width 0 height 8
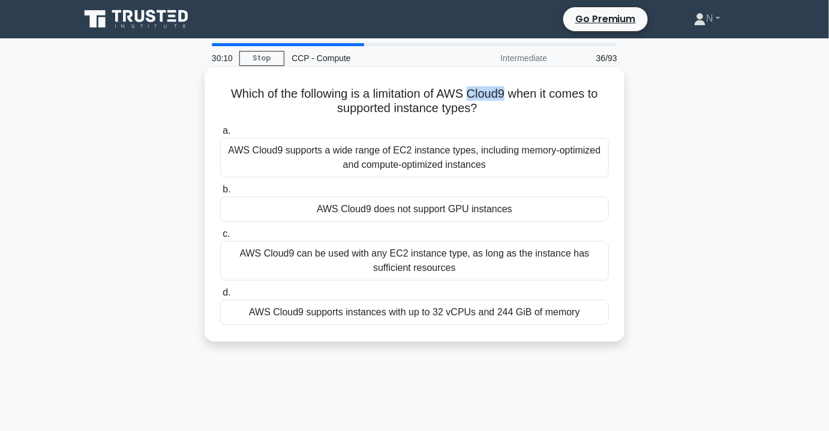
drag, startPoint x: 510, startPoint y: 95, endPoint x: 474, endPoint y: 96, distance: 36.0
click at [474, 96] on h5 "Which of the following is a limitation of AWS Cloud9 when it comes to supported…" at bounding box center [414, 101] width 391 height 30
click at [423, 100] on h5 "Which of the following is a limitation of AWS Cloud9 when it comes to supported…" at bounding box center [414, 101] width 391 height 30
click at [521, 212] on div "AWS Cloud9 does not support GPU instances" at bounding box center [414, 209] width 389 height 25
click at [220, 194] on input "b. AWS Cloud9 does not support GPU instances" at bounding box center [220, 190] width 0 height 8
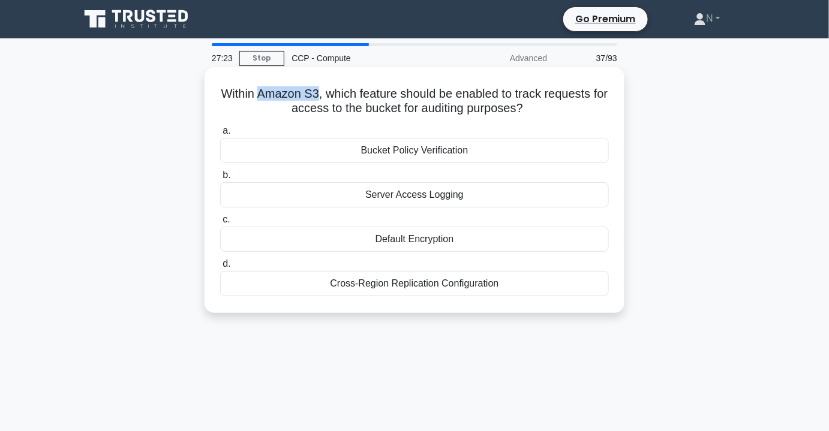
drag, startPoint x: 265, startPoint y: 95, endPoint x: 323, endPoint y: 90, distance: 57.8
click at [323, 90] on h5 "Within Amazon S3, which feature should be enabled to track requests for access …" at bounding box center [414, 101] width 391 height 30
click at [584, 92] on h5 "Within Amazon S3, which feature should be enabled to track requests for access …" at bounding box center [414, 101] width 391 height 30
click at [432, 201] on div "Server Access Logging" at bounding box center [414, 194] width 389 height 25
click at [220, 179] on input "b. Server Access Logging" at bounding box center [220, 176] width 0 height 8
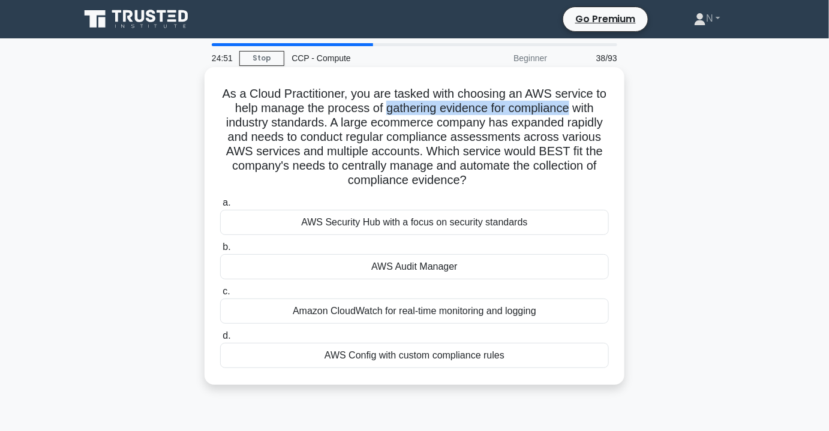
drag, startPoint x: 384, startPoint y: 109, endPoint x: 573, endPoint y: 107, distance: 188.3
click at [573, 107] on h5 "As a Cloud Practitioner, you are tasked with choosing an AWS service to help ma…" at bounding box center [414, 137] width 391 height 102
click at [462, 266] on div "AWS Audit Manager" at bounding box center [414, 266] width 389 height 25
click at [220, 251] on input "b. AWS Audit Manager" at bounding box center [220, 248] width 0 height 8
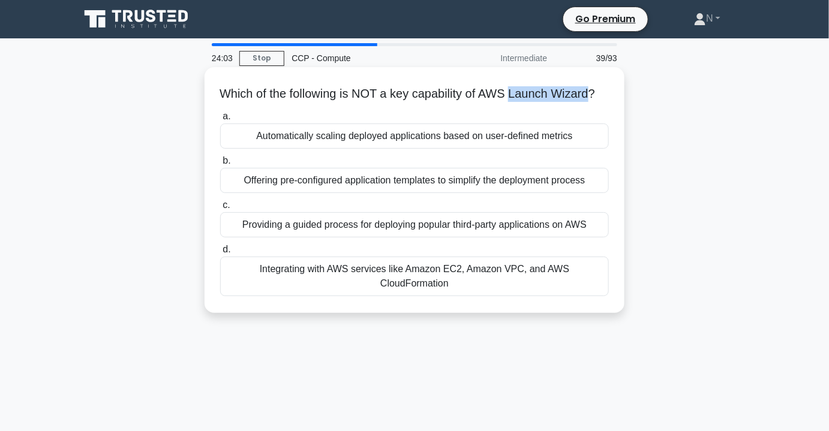
drag, startPoint x: 600, startPoint y: 92, endPoint x: 519, endPoint y: 100, distance: 80.7
click at [519, 100] on h5 "Which of the following is NOT a key capability of AWS Launch Wizard? .spinner_0…" at bounding box center [414, 94] width 391 height 16
click at [375, 193] on div "Offering pre-configured application templates to simplify the deployment process" at bounding box center [414, 180] width 389 height 25
click at [220, 165] on input "b. Offering pre-configured application templates to simplify the deployment pro…" at bounding box center [220, 161] width 0 height 8
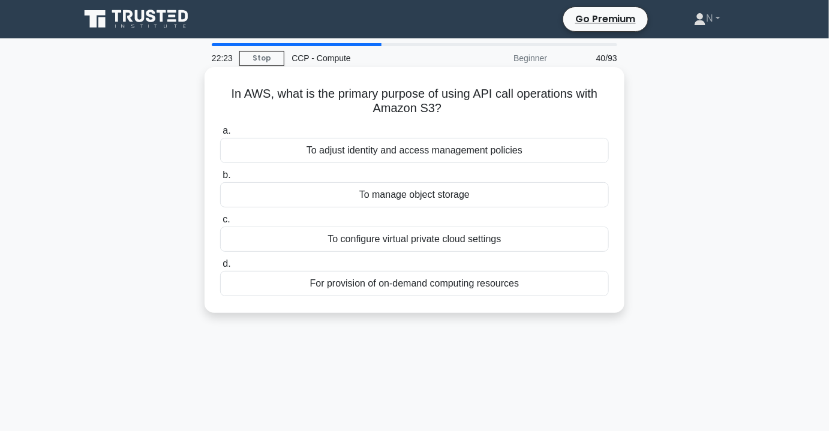
click at [464, 189] on div "To manage object storage" at bounding box center [414, 194] width 389 height 25
click at [220, 179] on input "b. To manage object storage" at bounding box center [220, 176] width 0 height 8
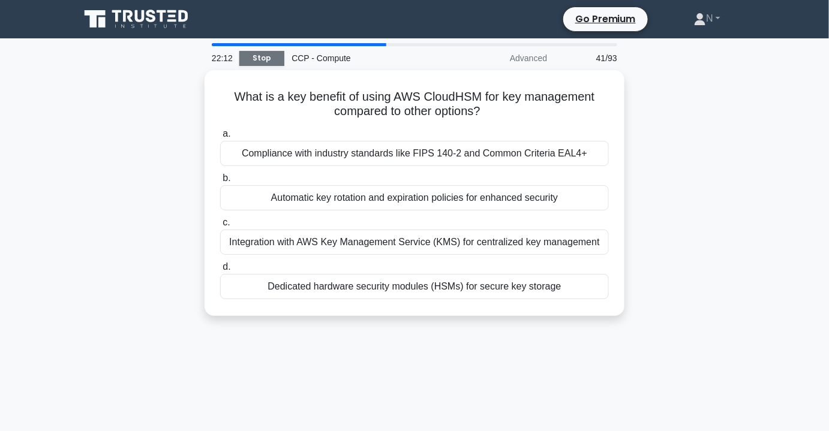
click at [264, 62] on link "Stop" at bounding box center [261, 58] width 45 height 15
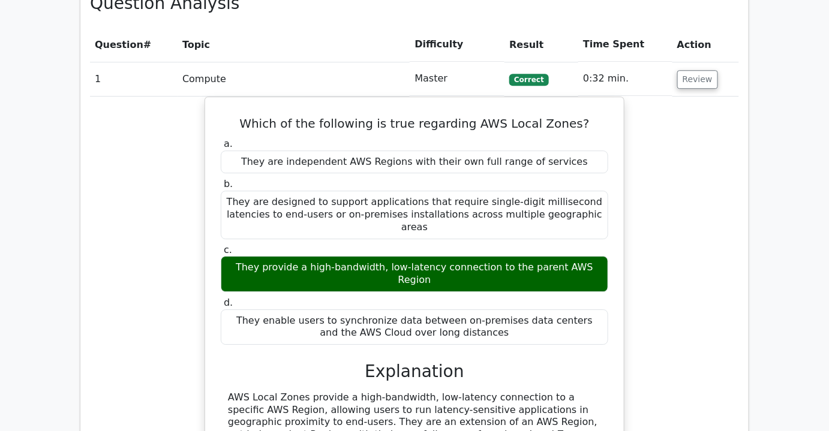
scroll to position [981, 0]
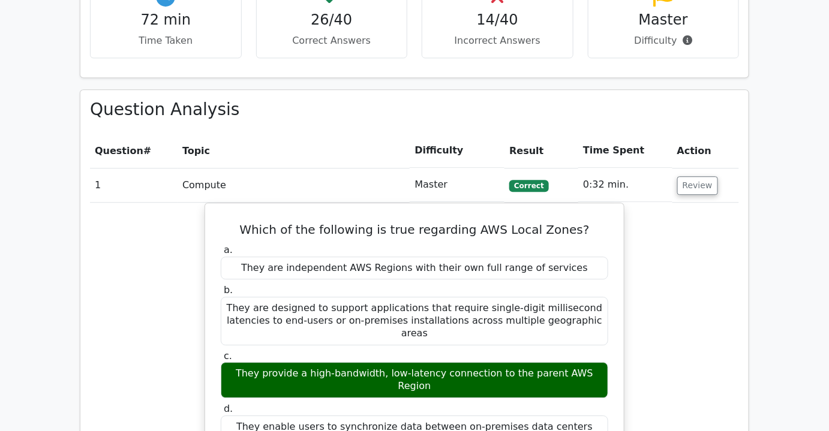
click at [611, 168] on td "0:32 min." at bounding box center [625, 185] width 94 height 34
click at [680, 176] on button "Review" at bounding box center [697, 185] width 41 height 19
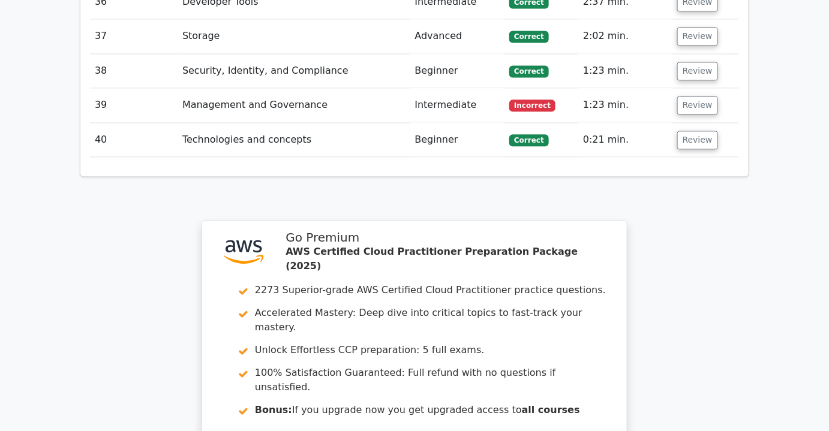
scroll to position [2315, 0]
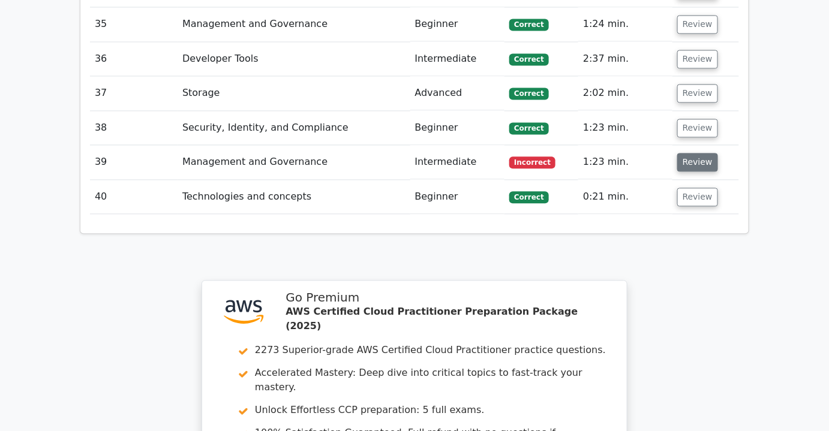
click at [702, 153] on button "Review" at bounding box center [697, 162] width 41 height 19
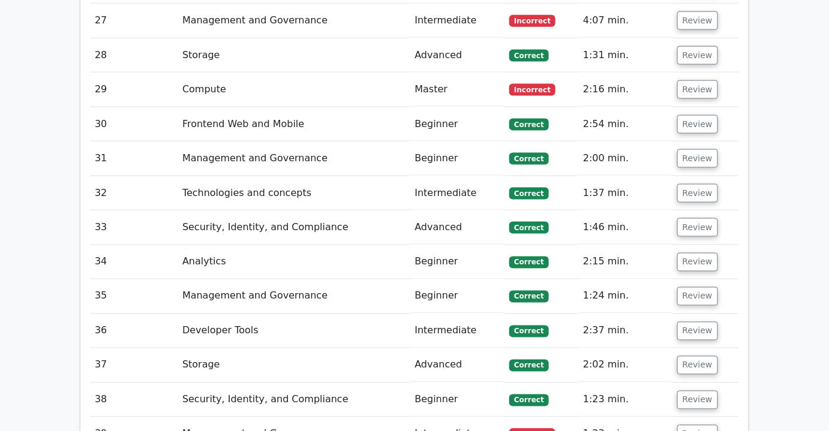
scroll to position [1988, 0]
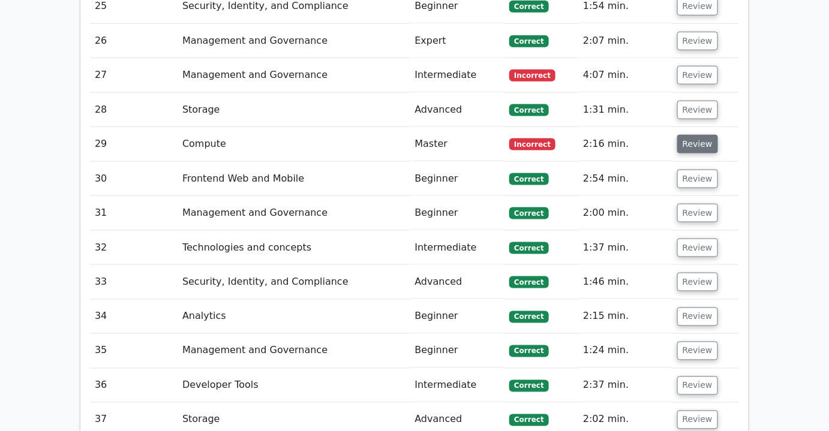
click at [691, 135] on button "Review" at bounding box center [697, 144] width 41 height 19
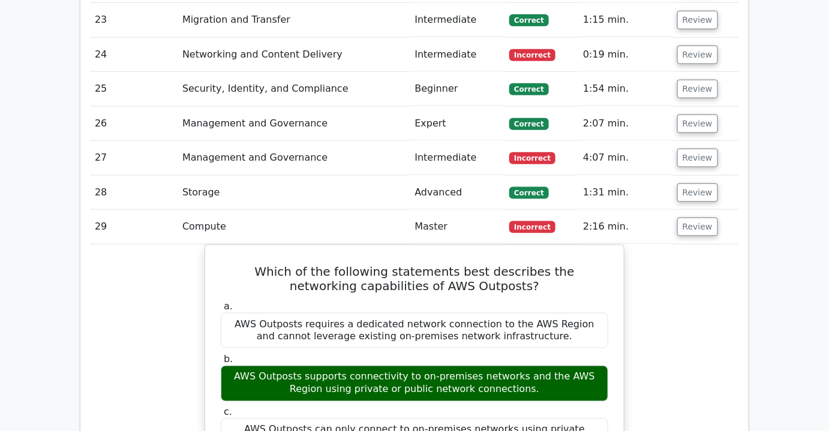
scroll to position [1878, 0]
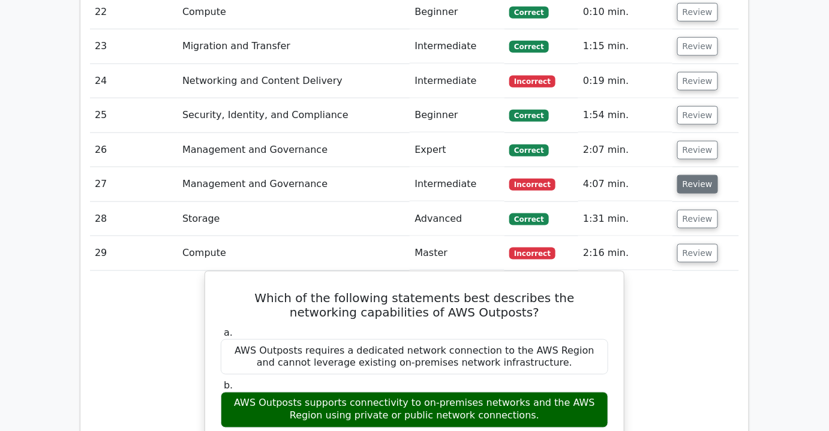
click at [694, 175] on button "Review" at bounding box center [697, 184] width 41 height 19
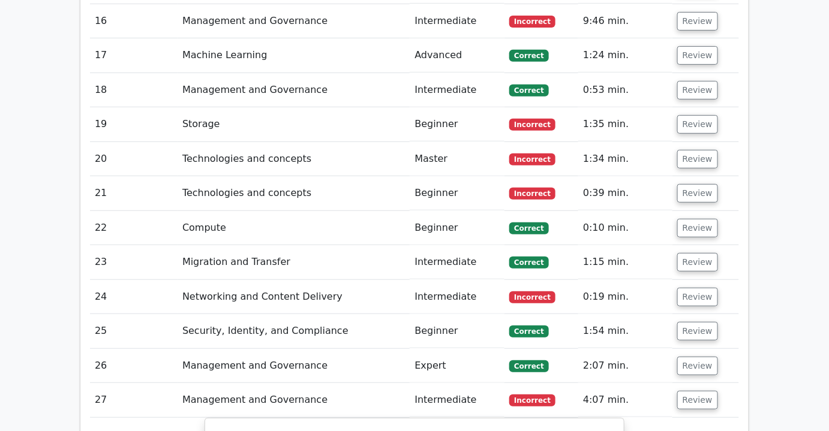
scroll to position [1660, 0]
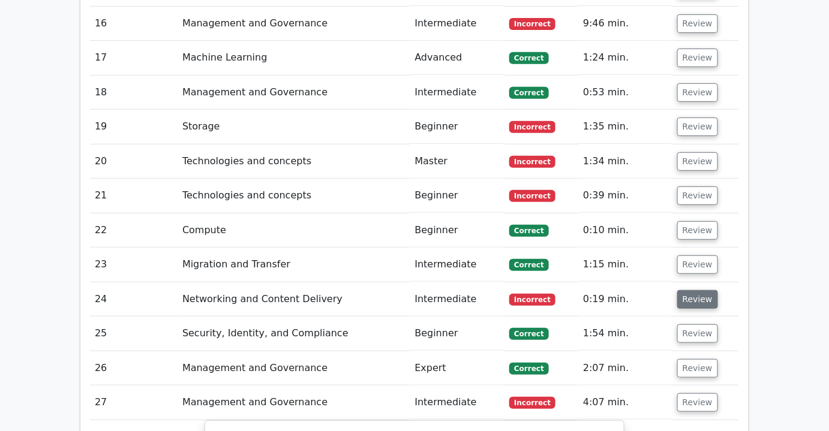
click at [690, 290] on button "Review" at bounding box center [697, 299] width 41 height 19
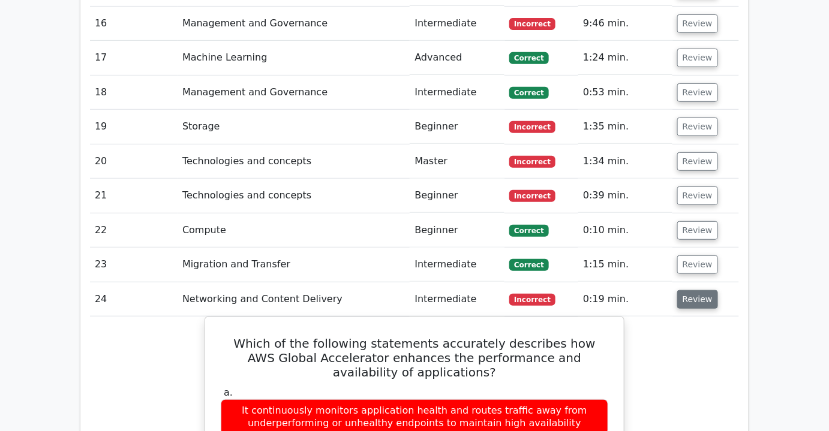
click at [704, 290] on button "Review" at bounding box center [697, 299] width 41 height 19
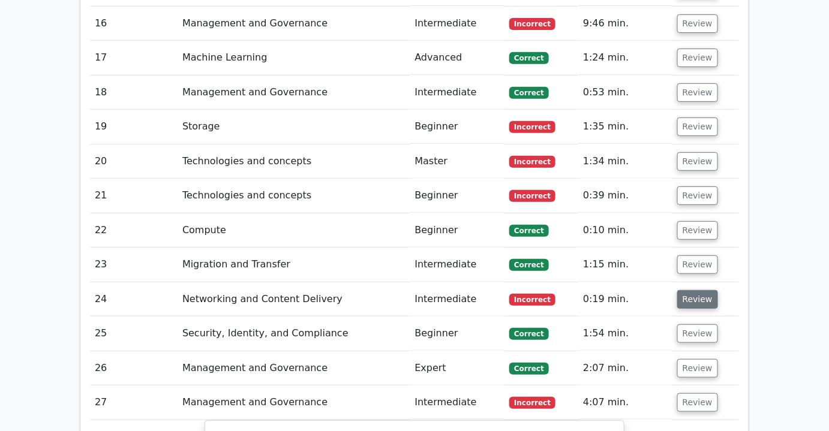
click at [704, 290] on button "Review" at bounding box center [697, 299] width 41 height 19
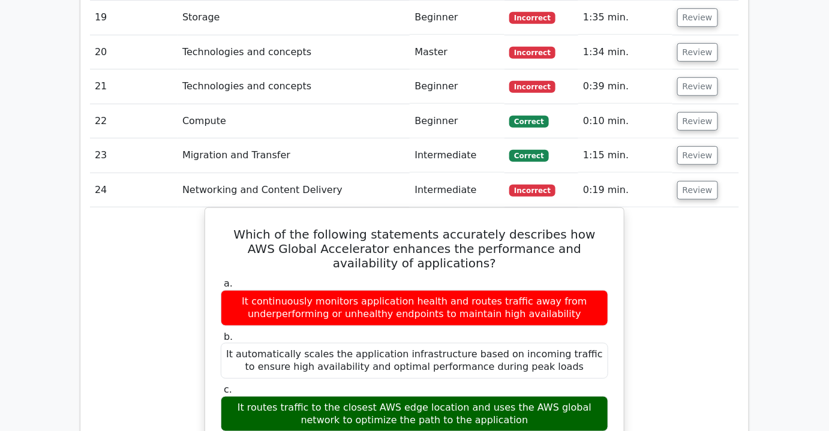
scroll to position [1551, 0]
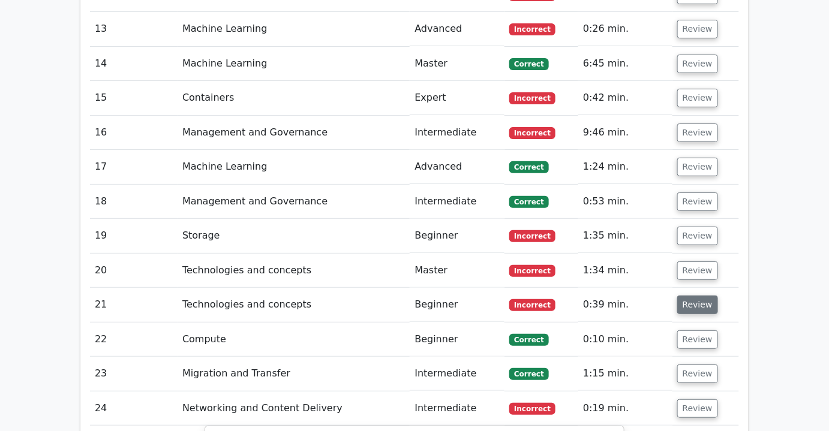
click at [681, 296] on button "Review" at bounding box center [697, 305] width 41 height 19
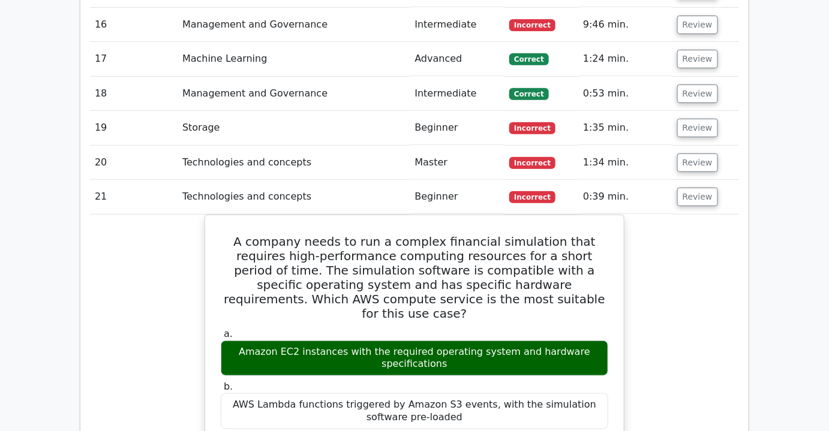
scroll to position [1715, 0]
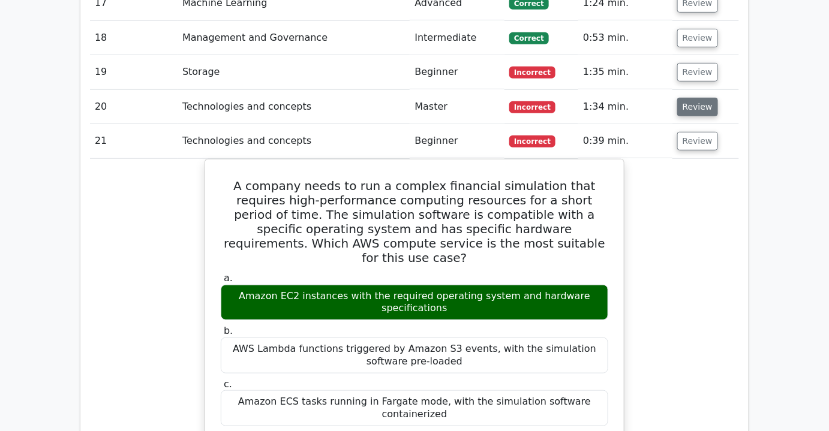
click at [688, 98] on button "Review" at bounding box center [697, 107] width 41 height 19
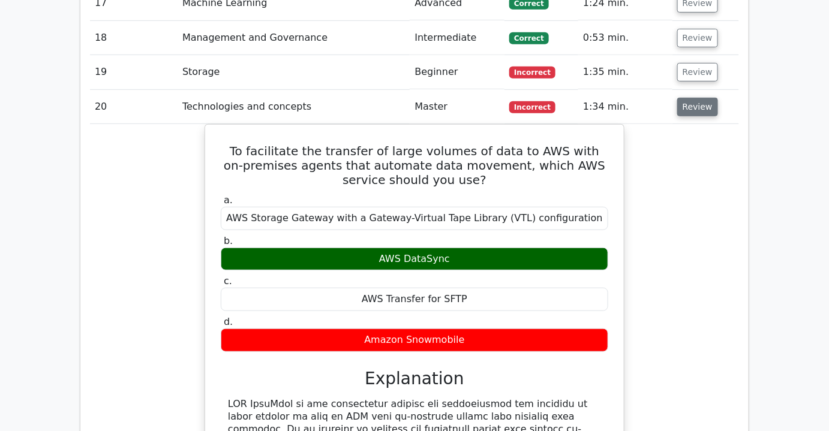
click at [688, 98] on button "Review" at bounding box center [697, 107] width 41 height 19
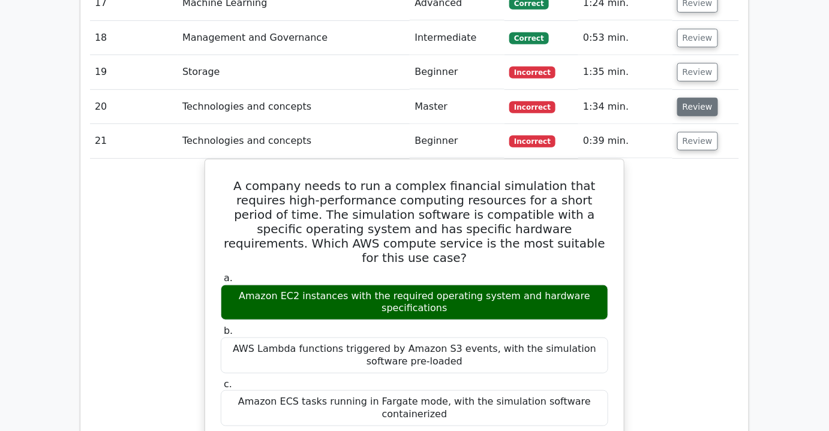
click at [692, 98] on button "Review" at bounding box center [697, 107] width 41 height 19
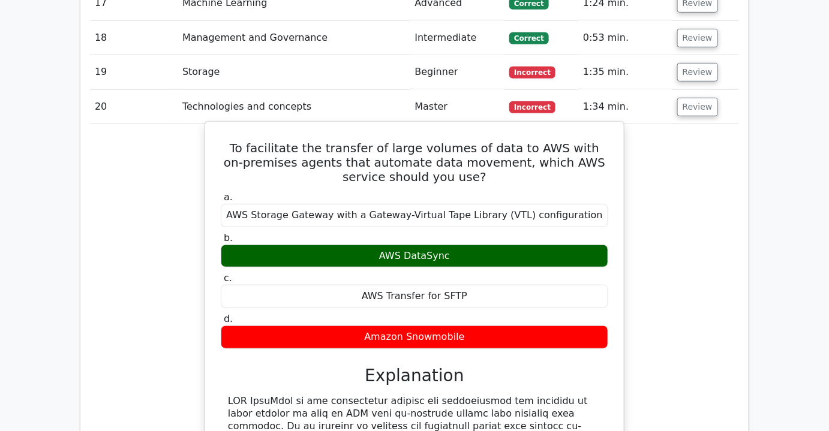
scroll to position [1660, 0]
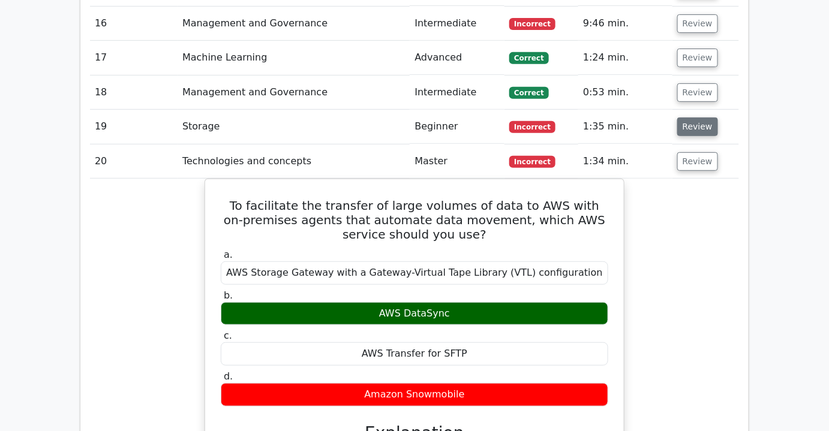
click at [692, 118] on button "Review" at bounding box center [697, 127] width 41 height 19
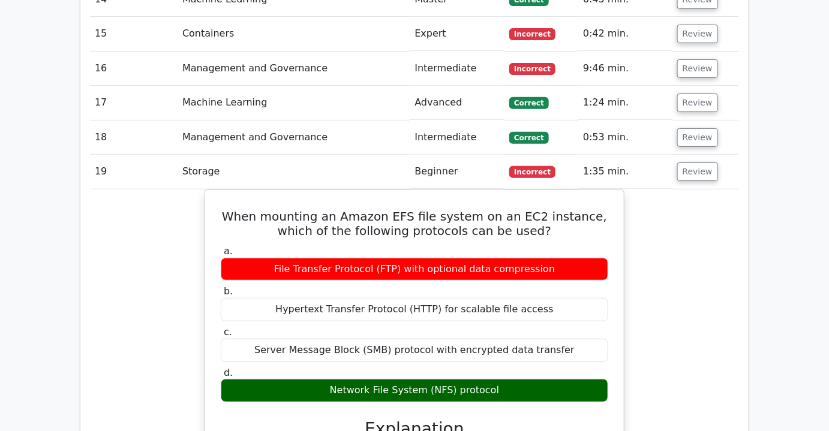
scroll to position [1551, 0]
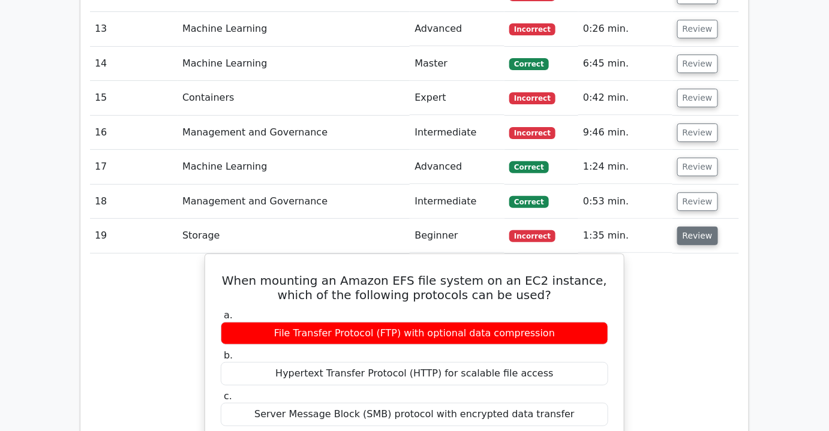
click at [686, 227] on button "Review" at bounding box center [697, 236] width 41 height 19
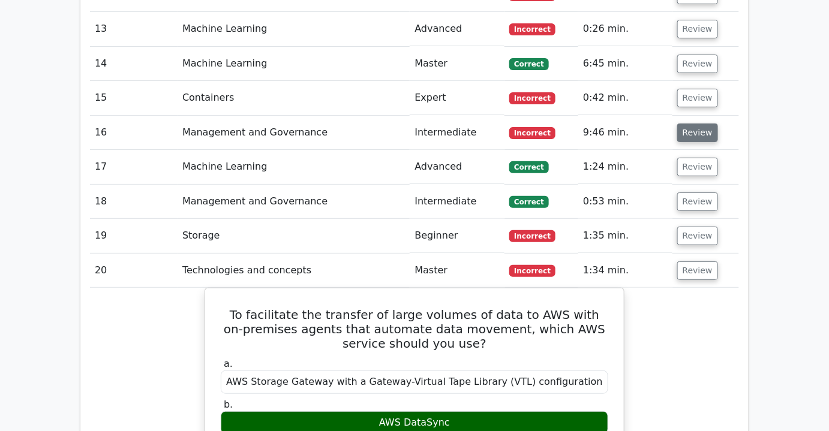
click at [692, 124] on button "Review" at bounding box center [697, 133] width 41 height 19
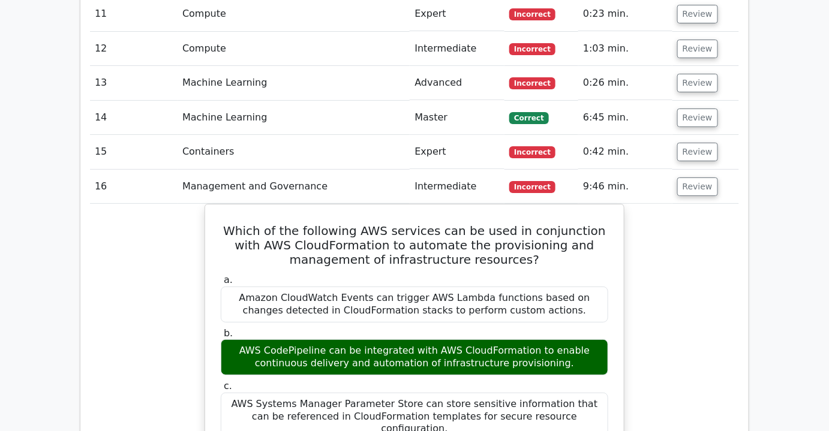
scroll to position [1442, 0]
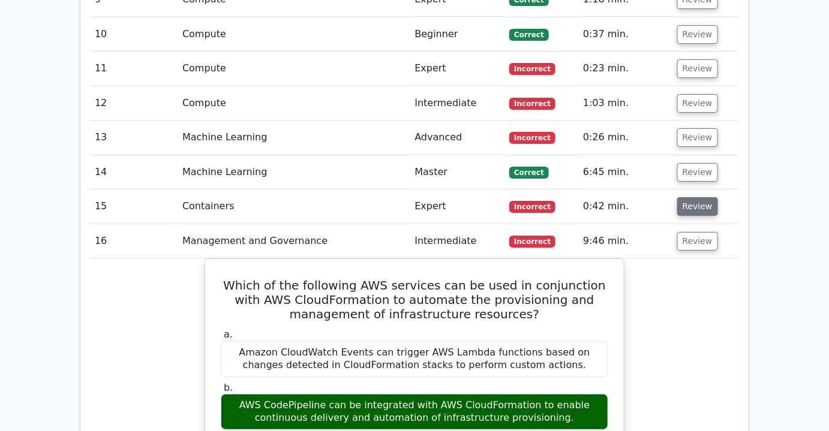
click at [687, 197] on button "Review" at bounding box center [697, 206] width 41 height 19
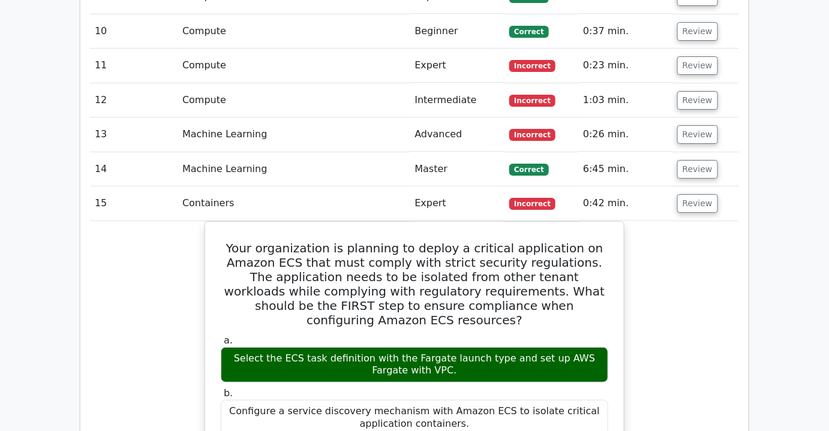
scroll to position [1388, 0]
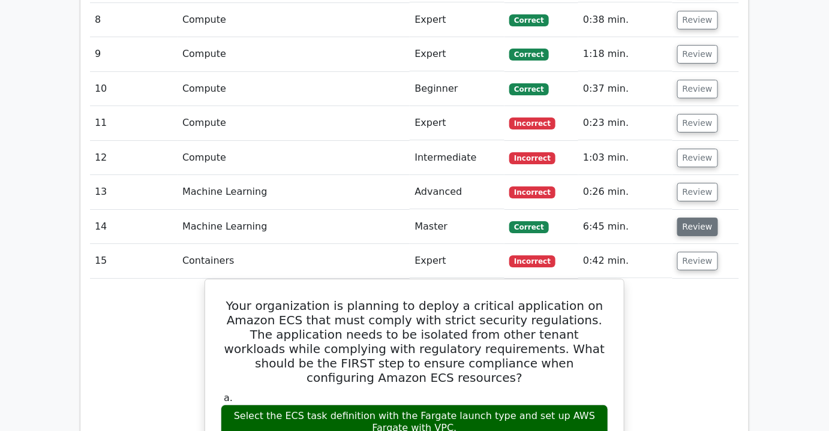
click at [701, 218] on button "Review" at bounding box center [697, 227] width 41 height 19
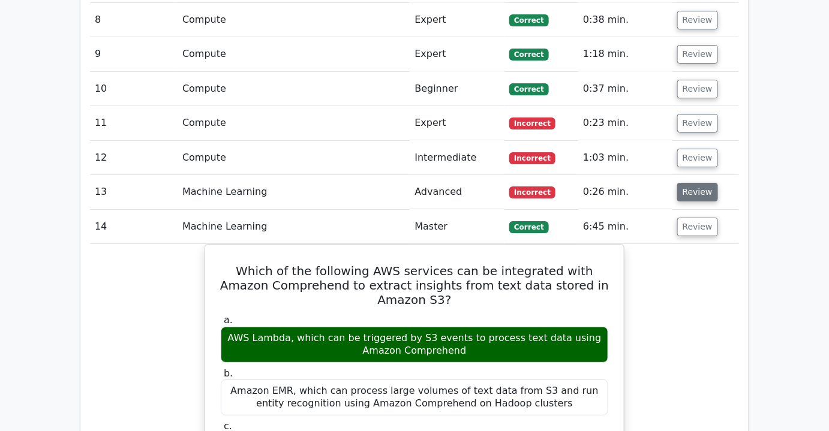
click at [698, 183] on button "Review" at bounding box center [697, 192] width 41 height 19
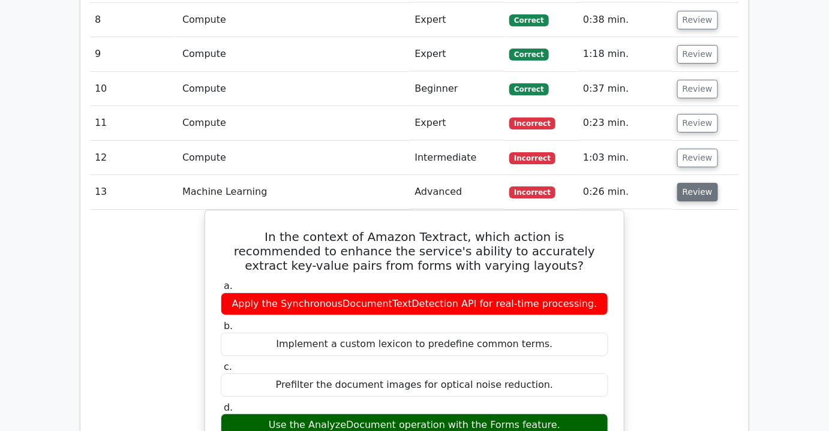
click at [696, 183] on button "Review" at bounding box center [697, 192] width 41 height 19
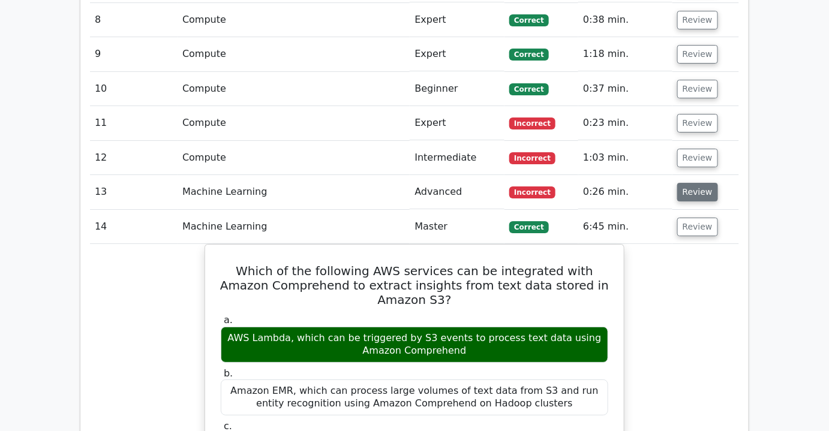
click at [696, 183] on button "Review" at bounding box center [697, 192] width 41 height 19
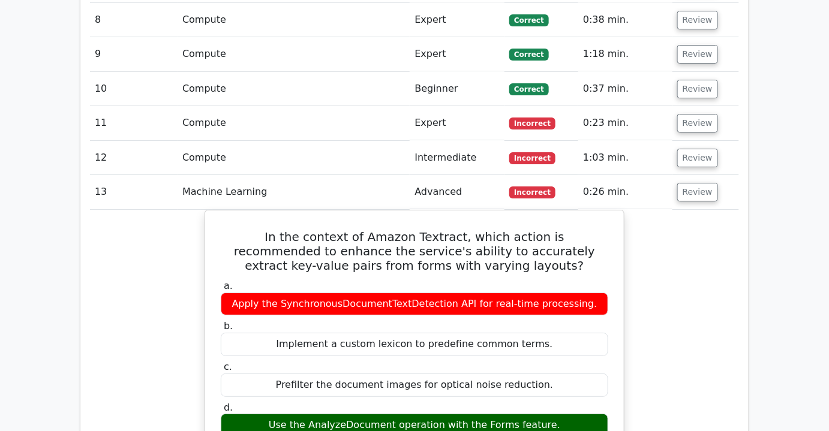
scroll to position [1333, 0]
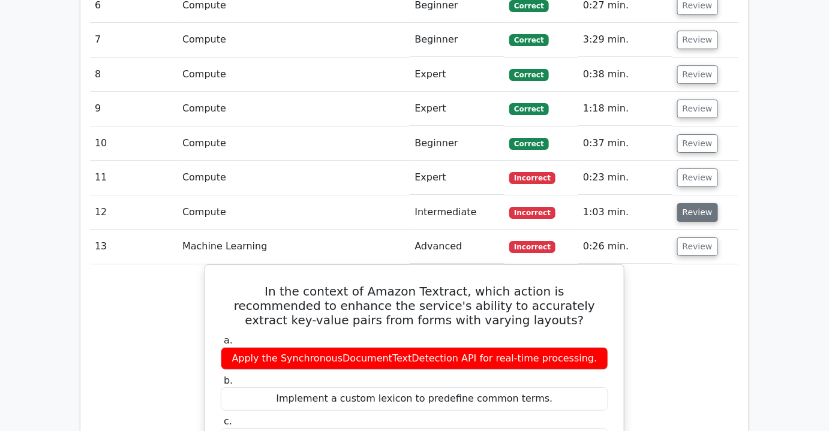
click at [704, 203] on button "Review" at bounding box center [697, 212] width 41 height 19
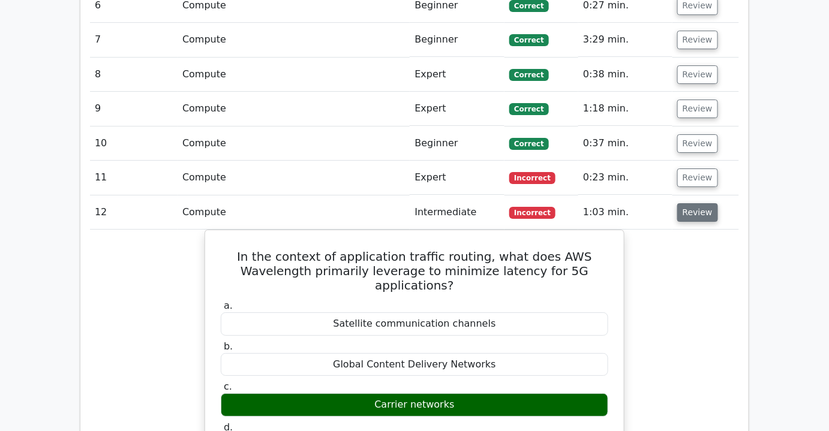
click at [694, 203] on button "Review" at bounding box center [697, 212] width 41 height 19
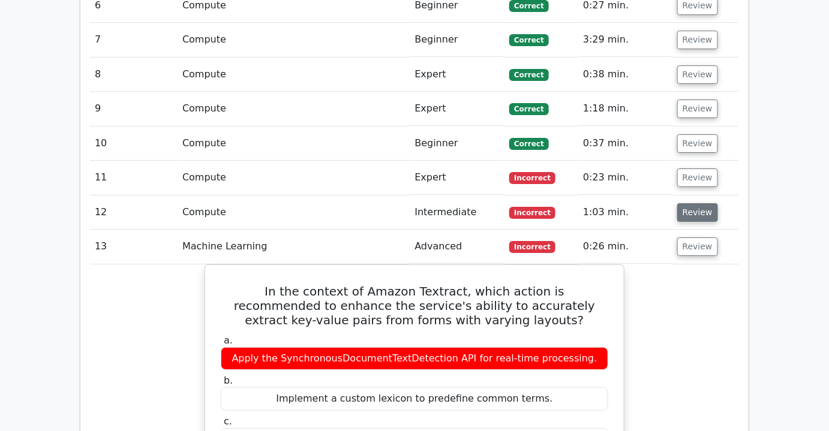
click at [694, 203] on button "Review" at bounding box center [697, 212] width 41 height 19
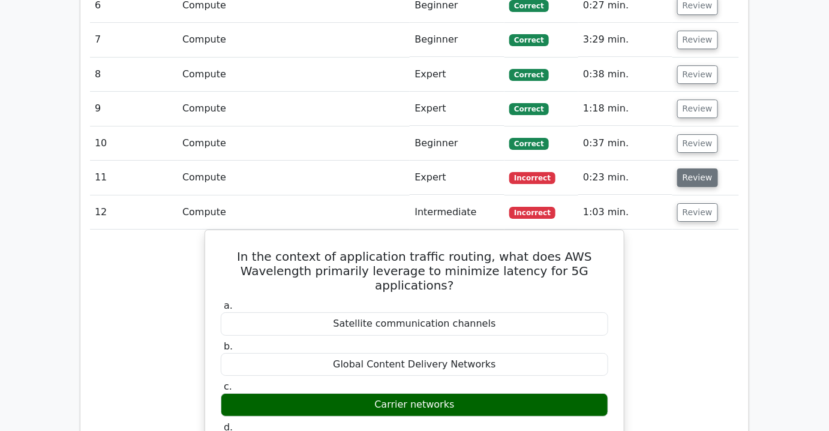
click at [696, 169] on button "Review" at bounding box center [697, 178] width 41 height 19
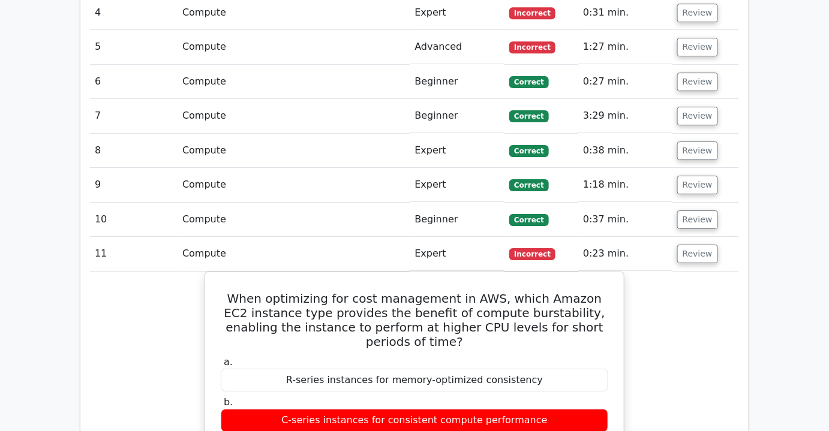
scroll to position [1224, 0]
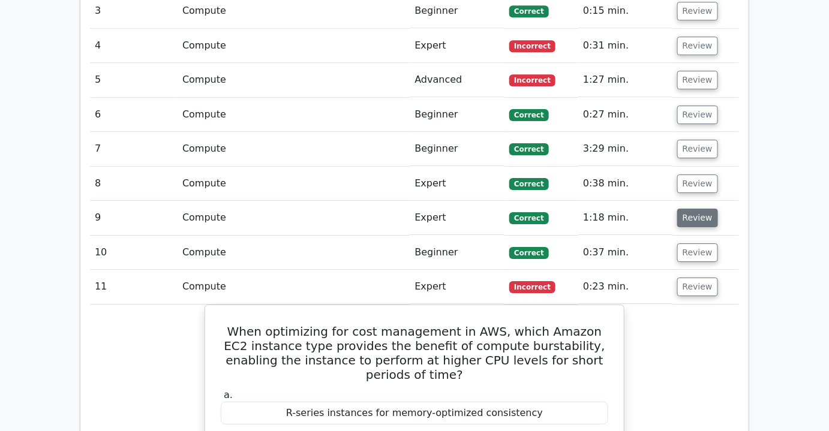
click at [688, 209] on button "Review" at bounding box center [697, 218] width 41 height 19
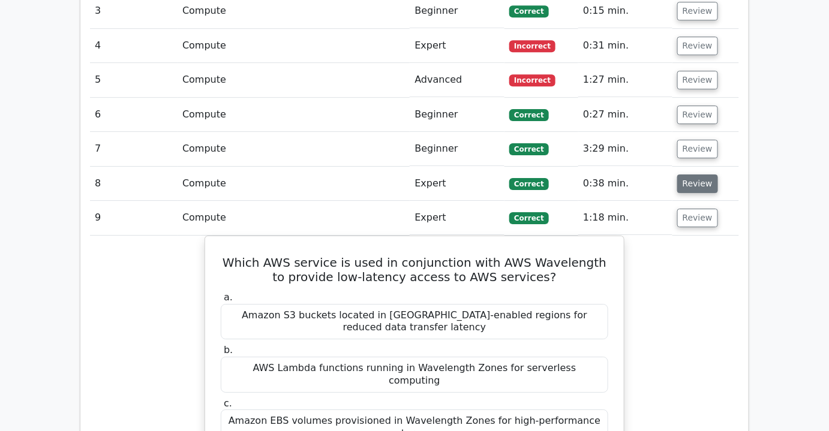
click at [687, 175] on button "Review" at bounding box center [697, 184] width 41 height 19
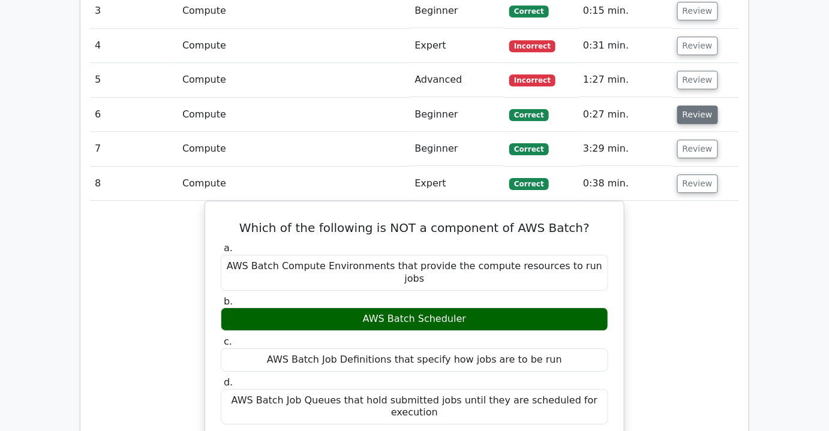
click at [696, 106] on button "Review" at bounding box center [697, 115] width 41 height 19
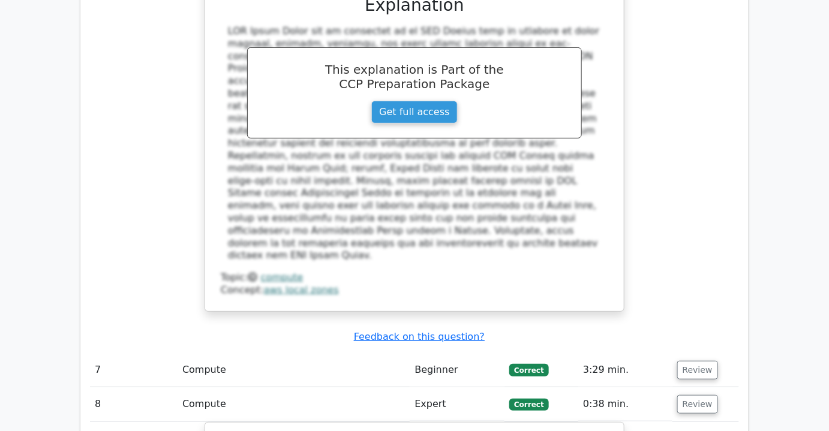
scroll to position [1606, 0]
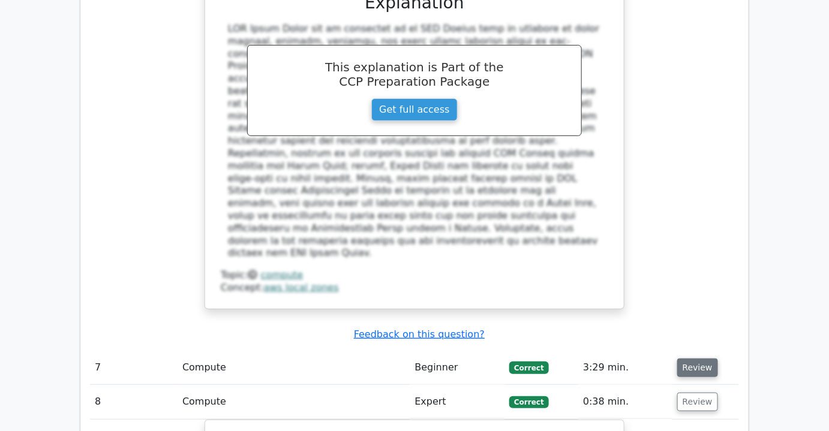
click at [698, 359] on button "Review" at bounding box center [697, 368] width 41 height 19
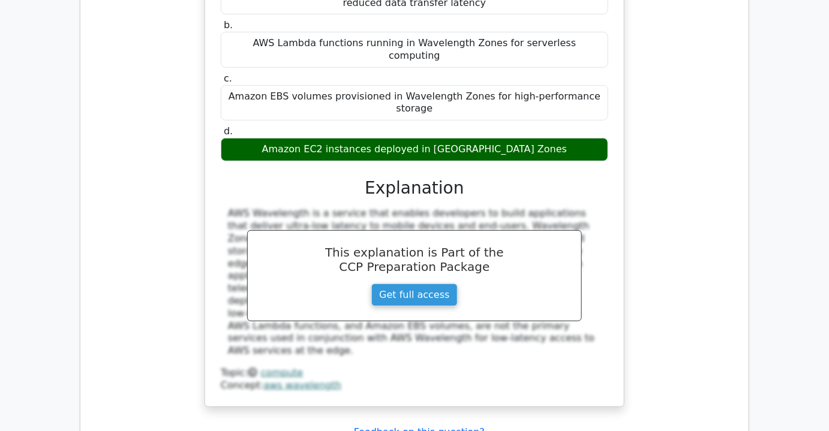
scroll to position [3187, 0]
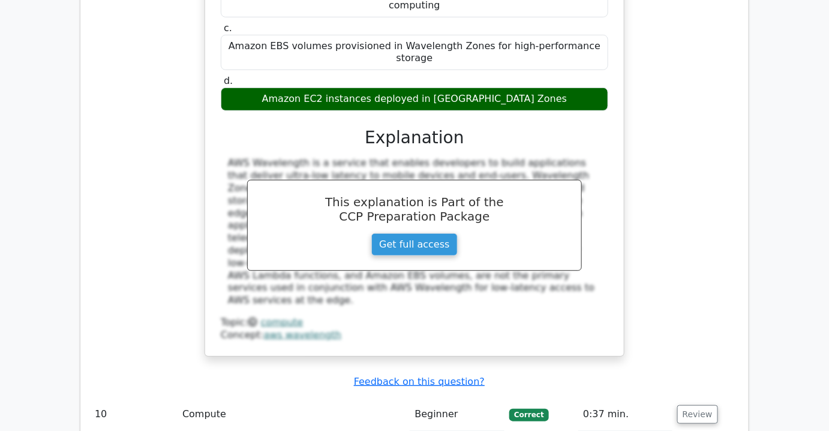
click at [686, 405] on button "Review" at bounding box center [697, 414] width 41 height 19
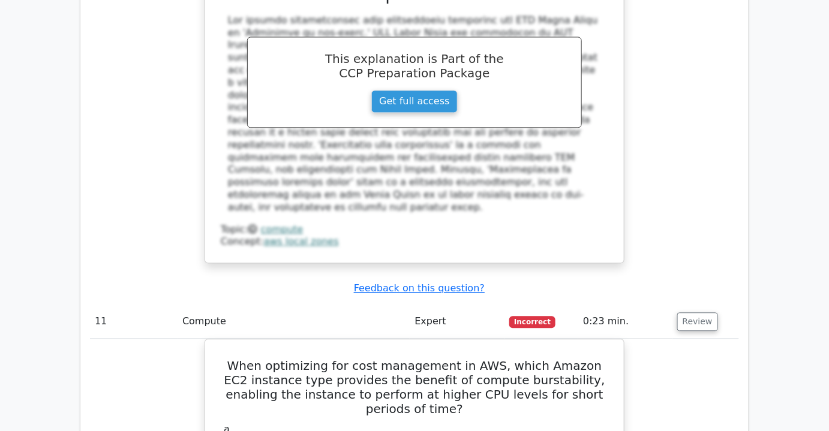
scroll to position [3810, 0]
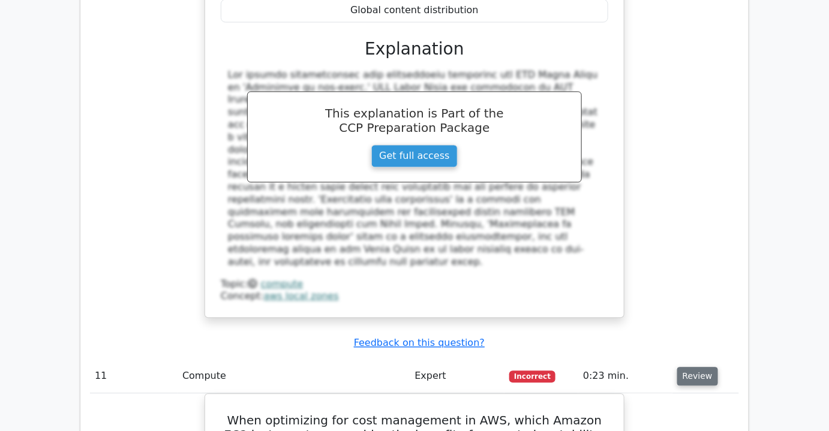
click at [692, 367] on button "Review" at bounding box center [697, 376] width 41 height 19
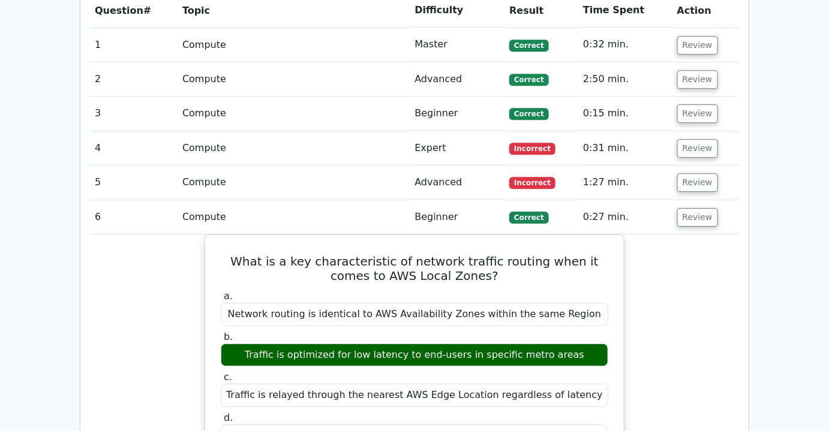
scroll to position [1084, 0]
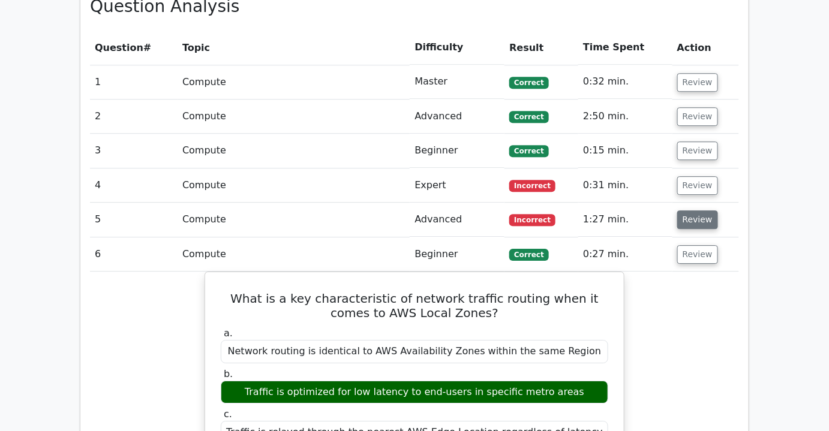
click at [686, 211] on button "Review" at bounding box center [697, 220] width 41 height 19
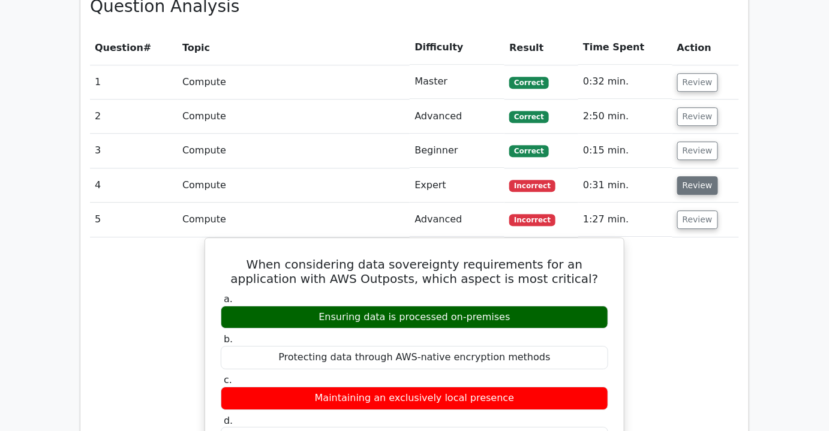
click at [692, 176] on button "Review" at bounding box center [697, 185] width 41 height 19
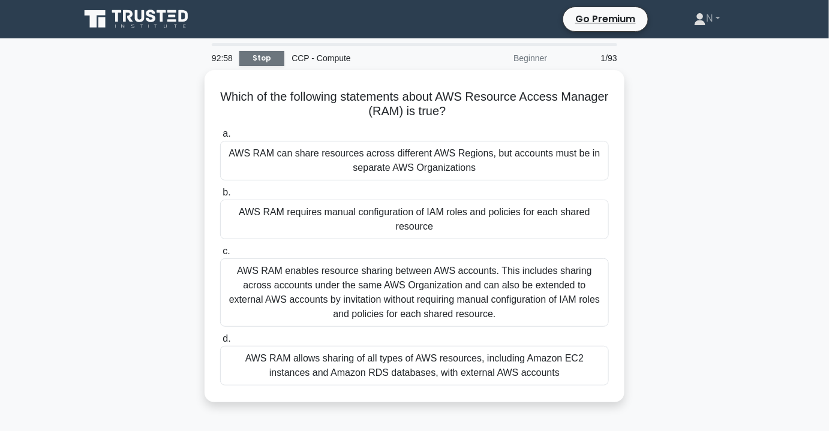
drag, startPoint x: 0, startPoint y: 0, endPoint x: 257, endPoint y: 55, distance: 263.0
click at [257, 55] on link "Stop" at bounding box center [261, 58] width 45 height 15
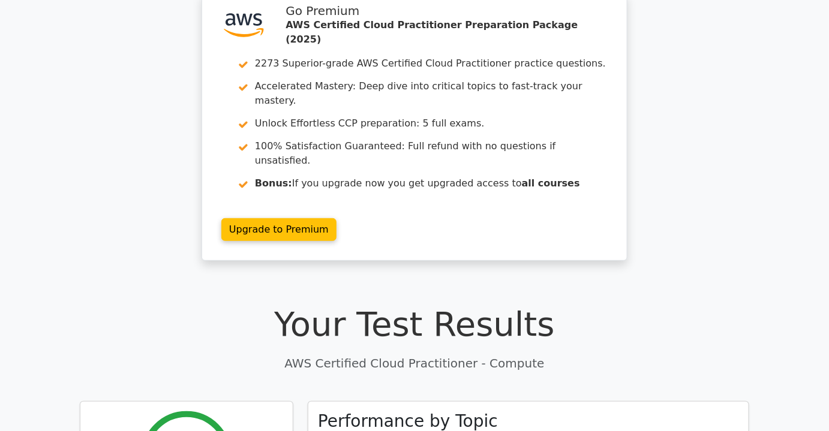
scroll to position [54, 0]
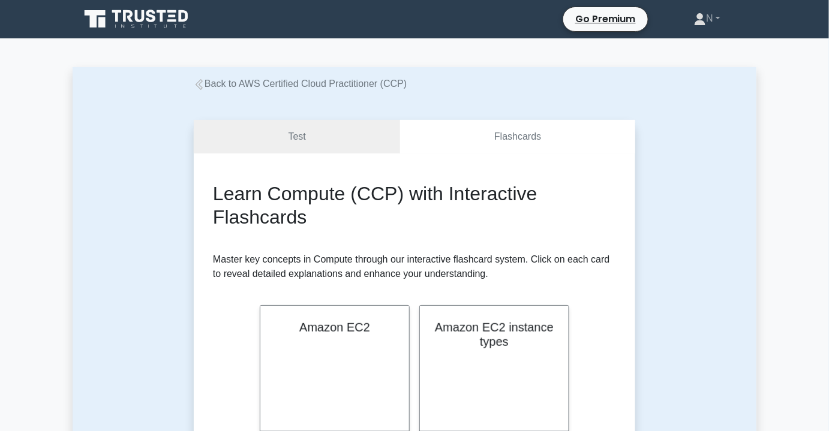
click at [321, 81] on link "Back to AWS Certified Cloud Practitioner (CCP)" at bounding box center [300, 84] width 213 height 10
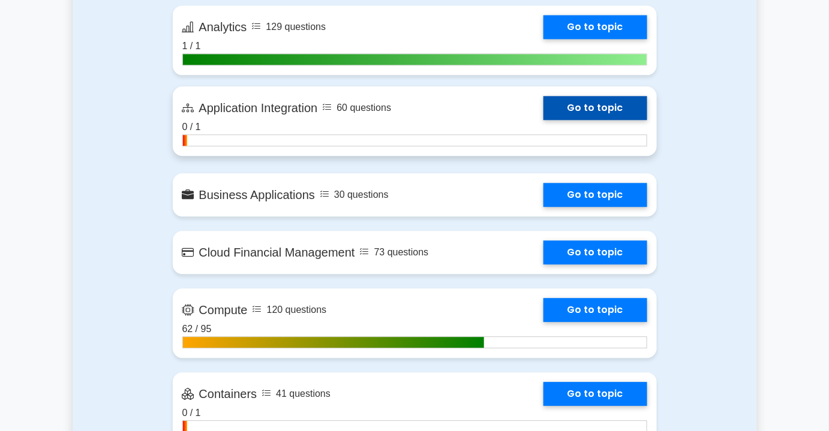
scroll to position [927, 0]
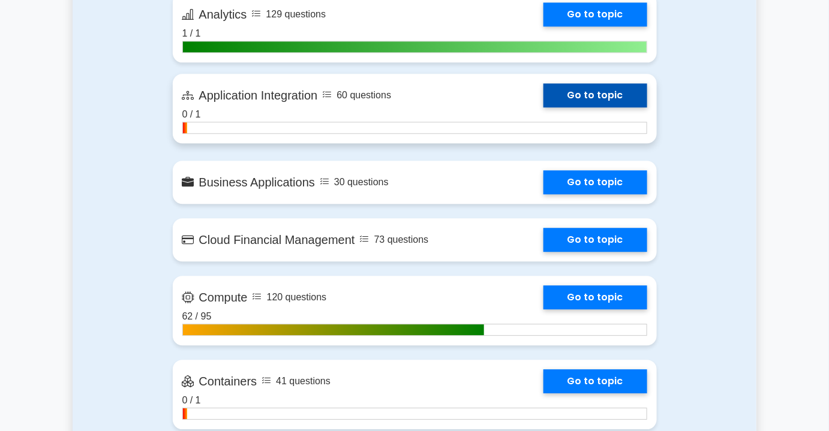
click at [543, 107] on link "Go to topic" at bounding box center [595, 95] width 104 height 24
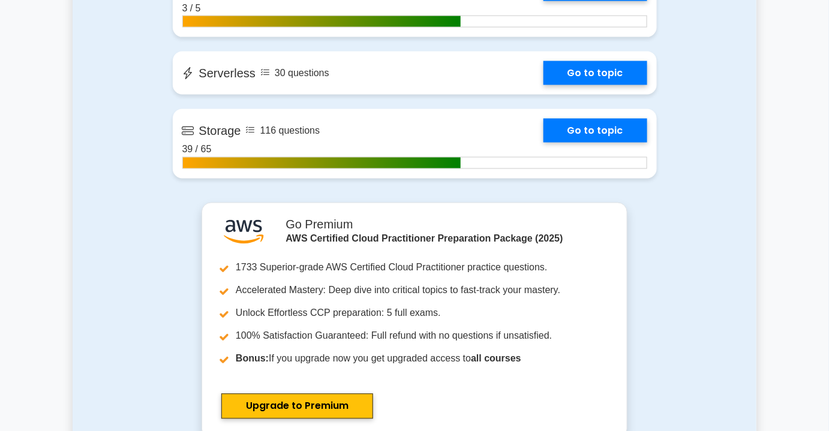
scroll to position [2072, 0]
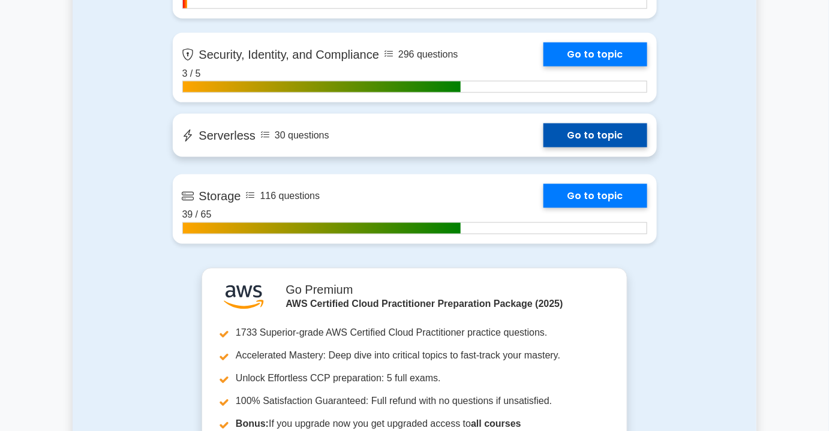
click at [543, 147] on link "Go to topic" at bounding box center [595, 136] width 104 height 24
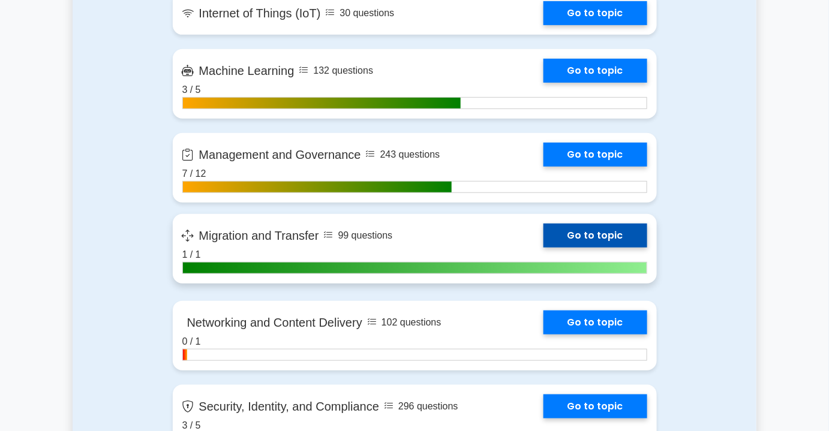
scroll to position [1735, 0]
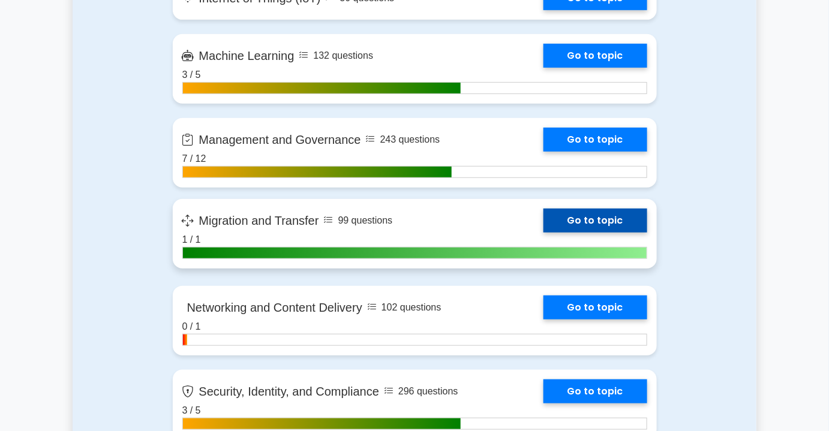
click at [543, 232] on link "Go to topic" at bounding box center [595, 221] width 104 height 24
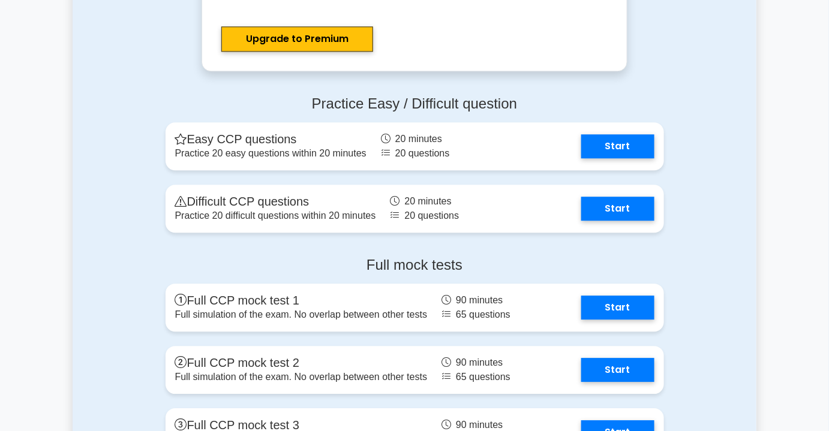
scroll to position [2553, 0]
